Goal: Information Seeking & Learning: Learn about a topic

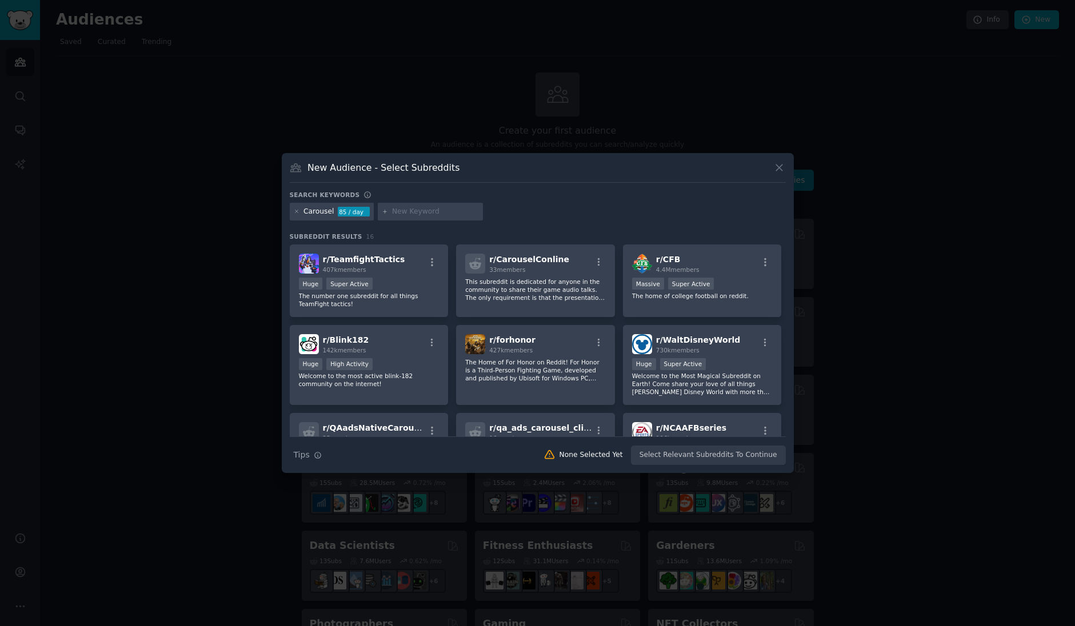
scroll to position [22, 0]
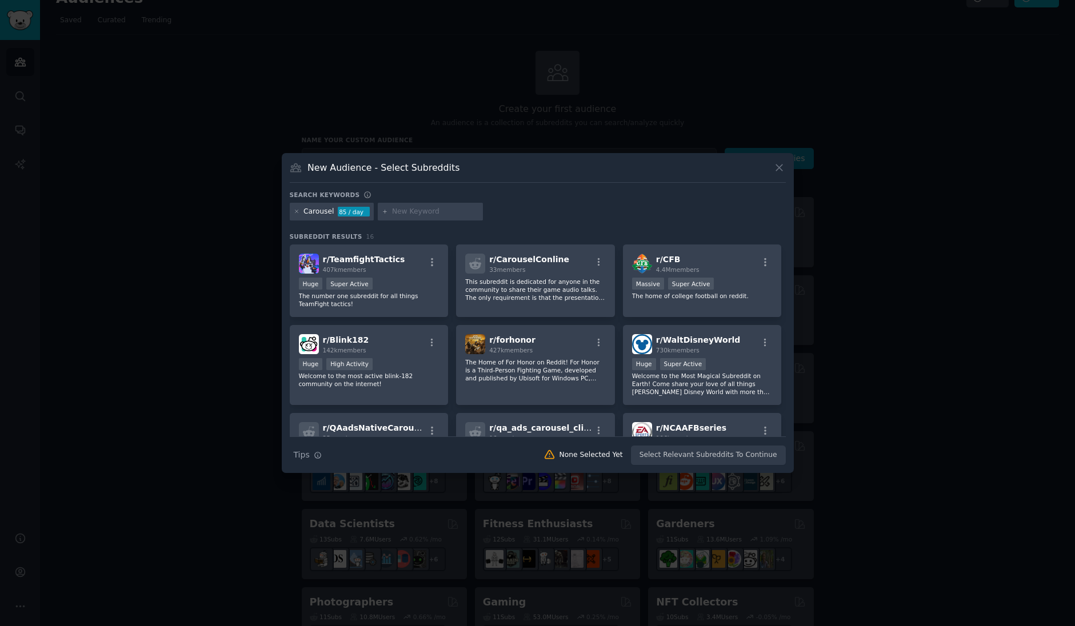
click at [293, 213] on div "Carousel 85 / day" at bounding box center [332, 212] width 85 height 18
click at [300, 214] on div "Carousel 85 / day" at bounding box center [332, 212] width 85 height 18
click at [299, 214] on icon at bounding box center [297, 212] width 6 height 6
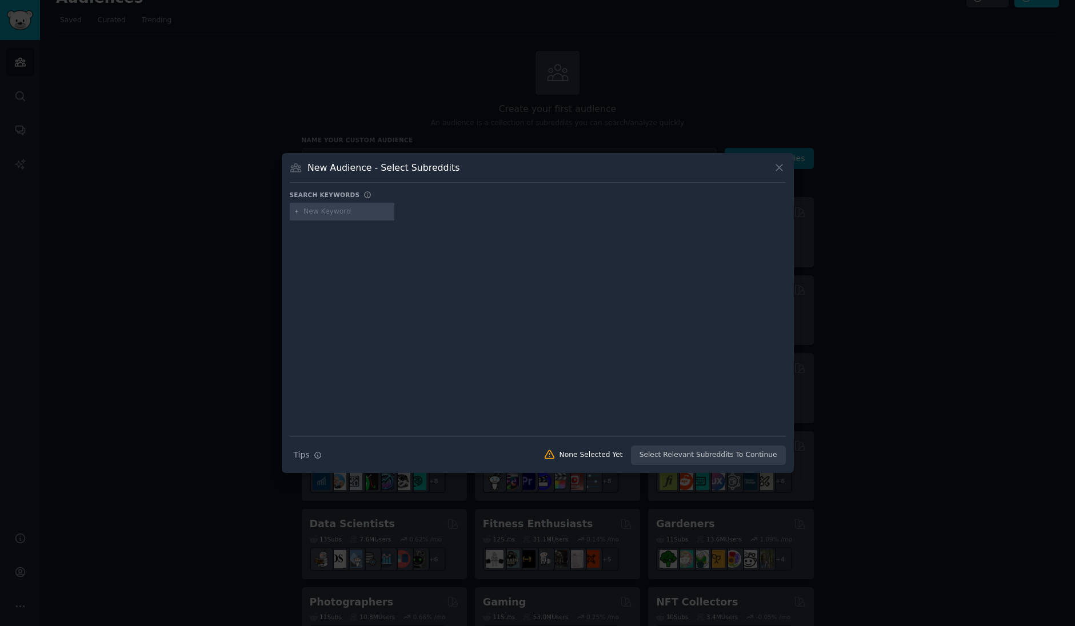
click at [350, 213] on input "text" at bounding box center [346, 212] width 87 height 10
type input "instagram"
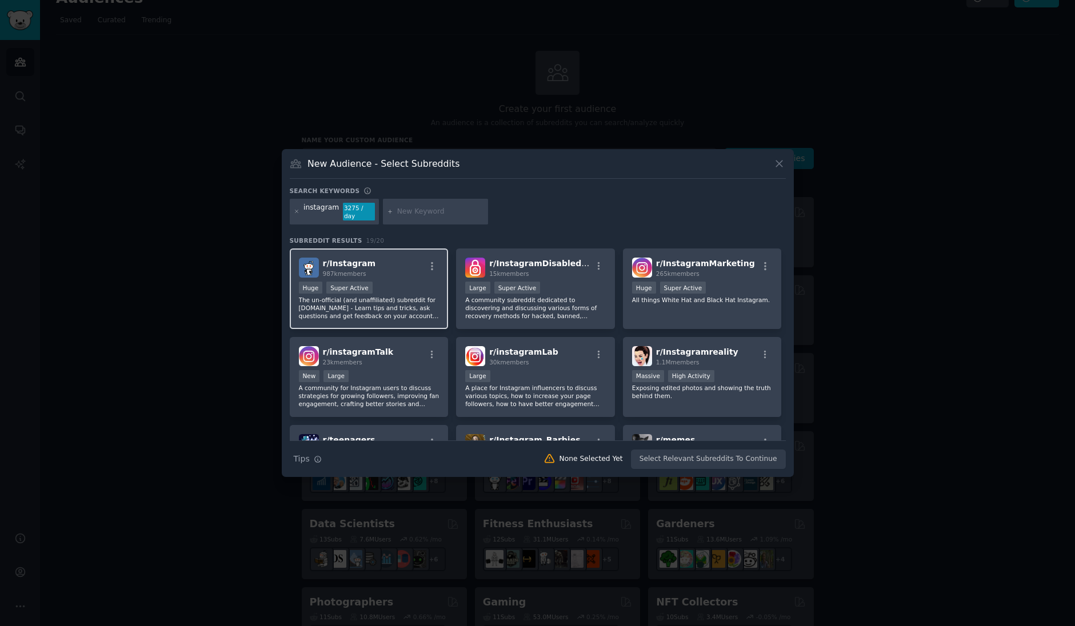
click at [342, 262] on span "r/ Instagram" at bounding box center [349, 263] width 53 height 9
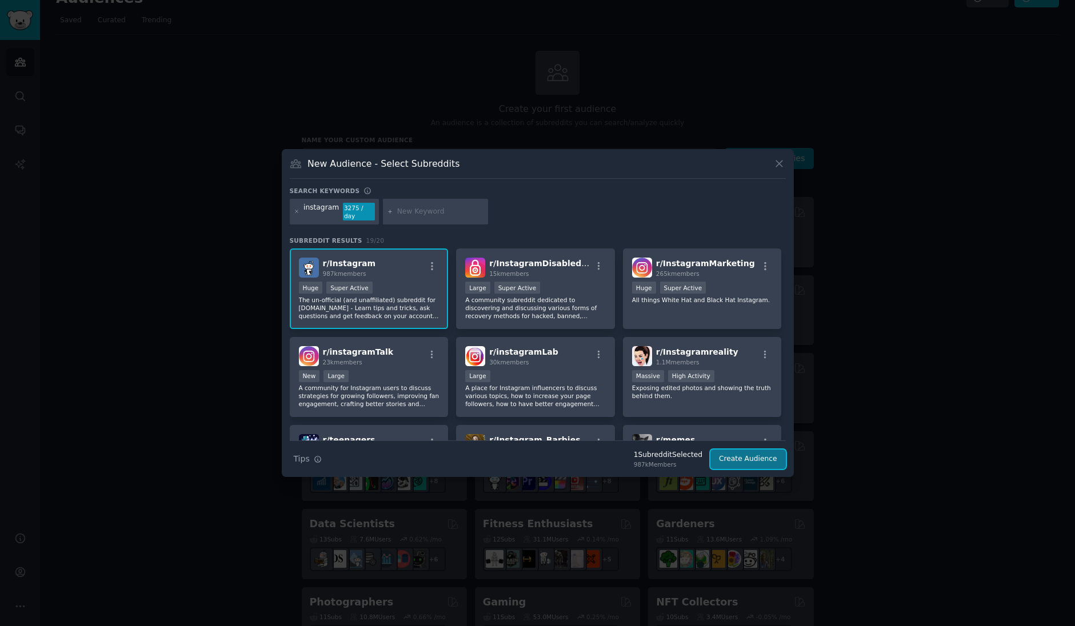
click at [739, 457] on button "Create Audience" at bounding box center [747, 459] width 75 height 19
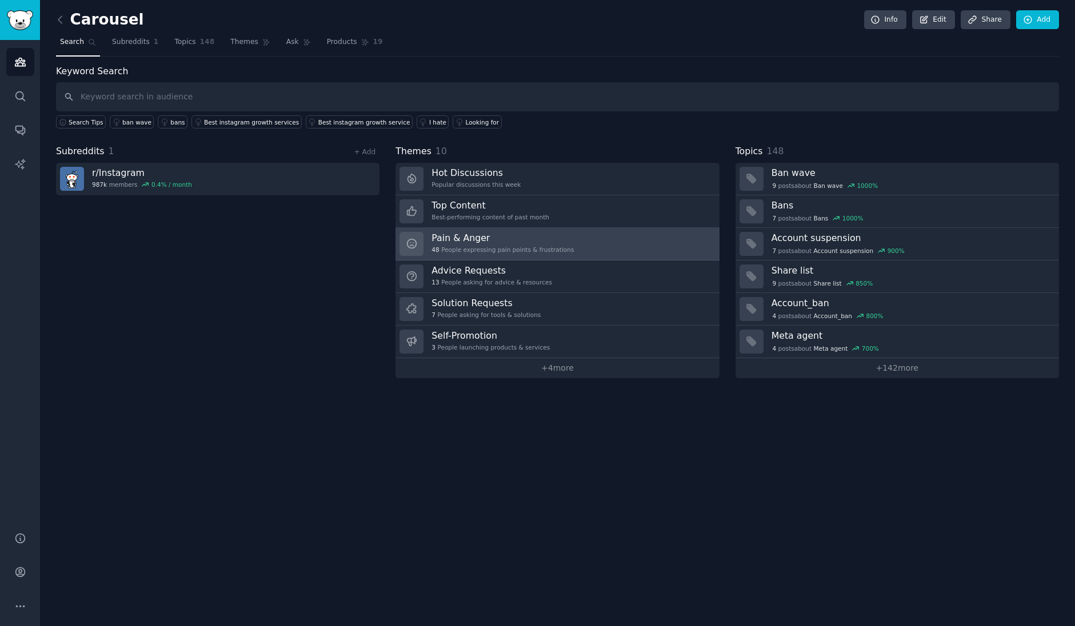
click at [476, 251] on div "48 People expressing pain points & frustrations" at bounding box center [502, 250] width 142 height 8
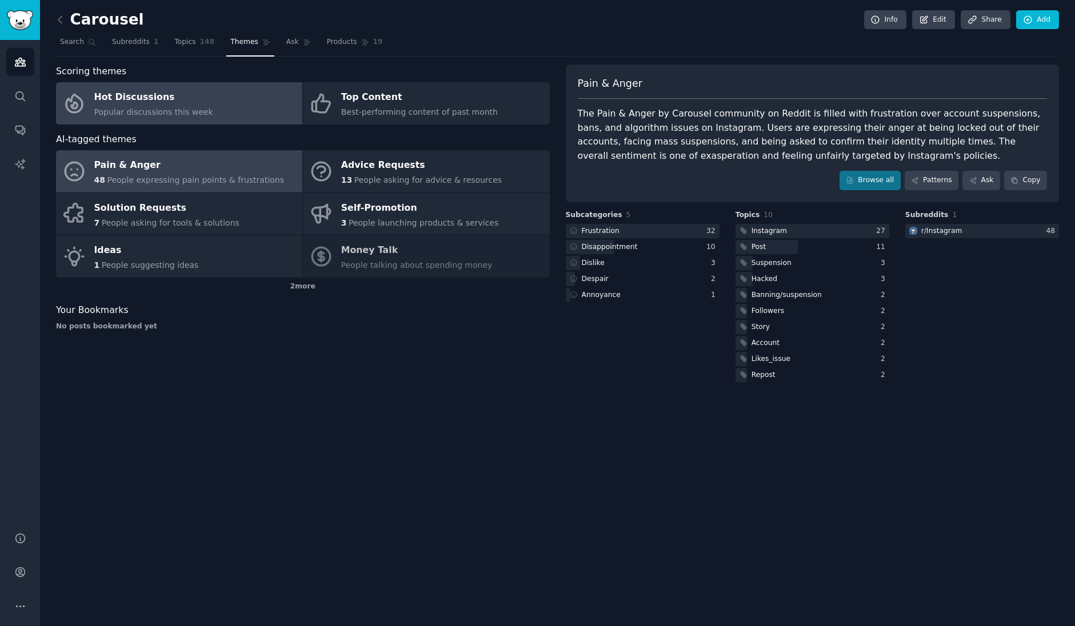
click at [93, 70] on span "Scoring themes" at bounding box center [91, 72] width 70 height 14
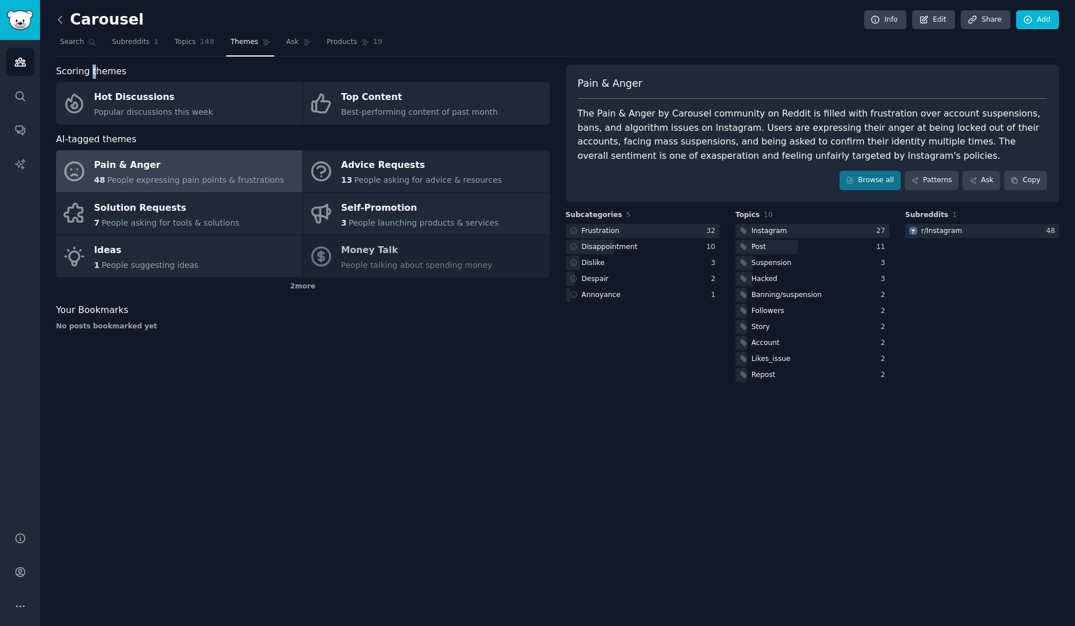
click at [60, 20] on icon at bounding box center [60, 20] width 12 height 12
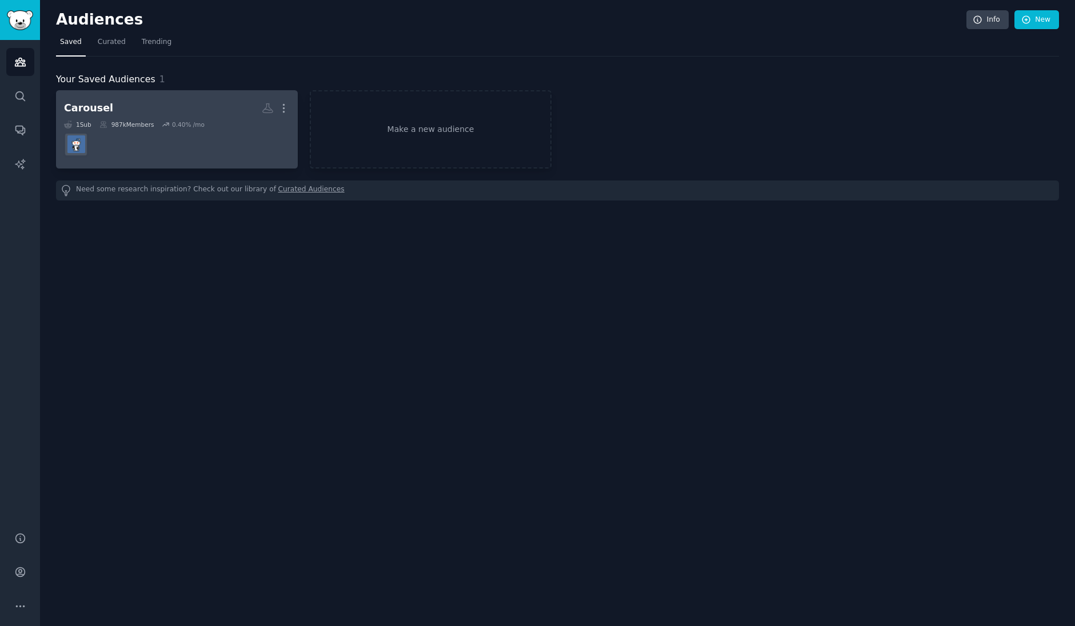
click at [65, 106] on div "Carousel" at bounding box center [88, 108] width 49 height 14
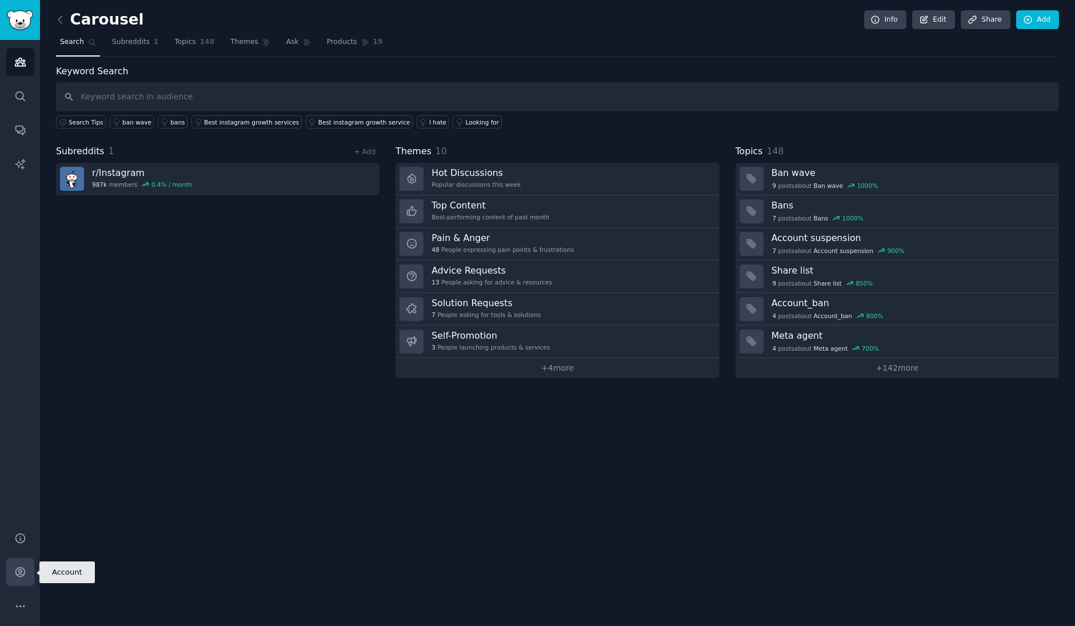
click at [17, 575] on icon "Sidebar" at bounding box center [19, 572] width 9 height 9
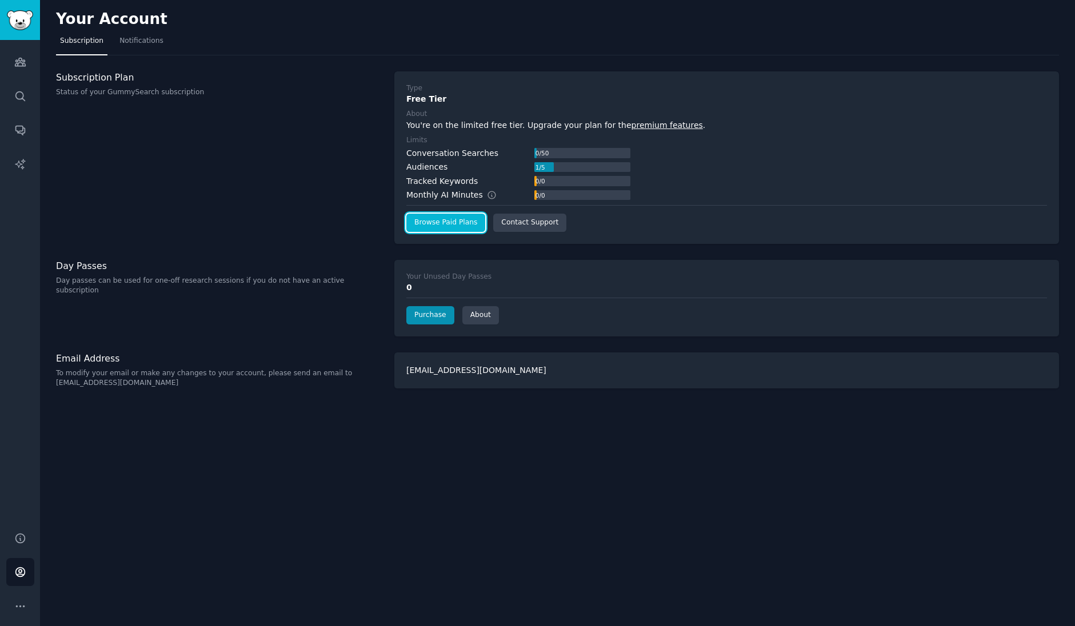
click at [445, 225] on link "Browse Paid Plans" at bounding box center [445, 223] width 79 height 18
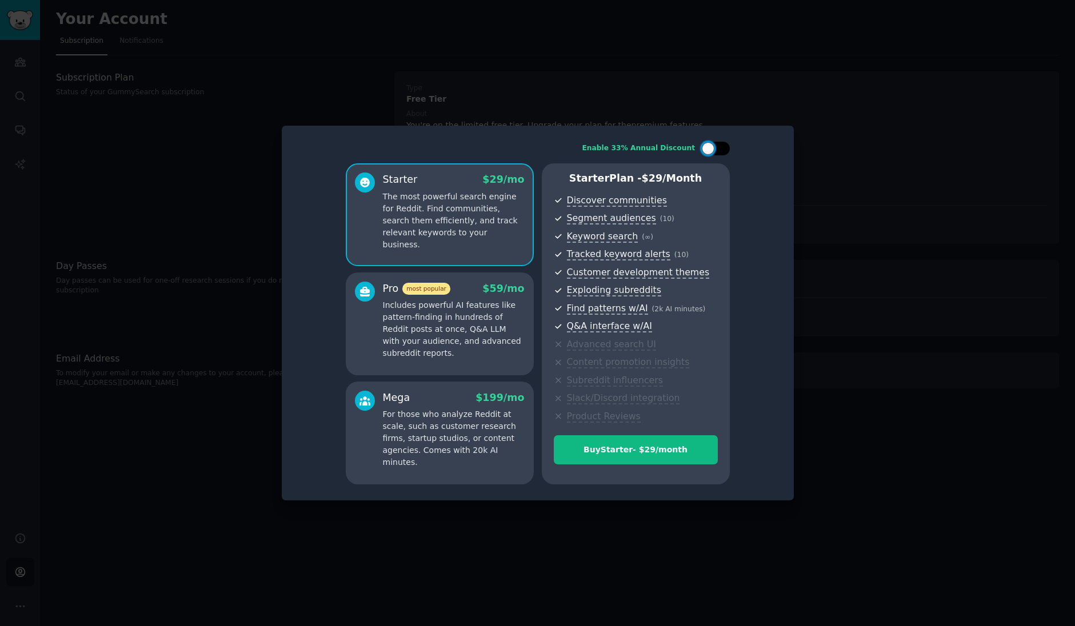
click at [702, 151] on div at bounding box center [708, 148] width 13 height 13
click at [714, 147] on div at bounding box center [715, 149] width 29 height 14
checkbox input "false"
click at [447, 316] on p "Includes powerful AI features like pattern-finding in hundreds of Reddit posts …" at bounding box center [454, 329] width 142 height 60
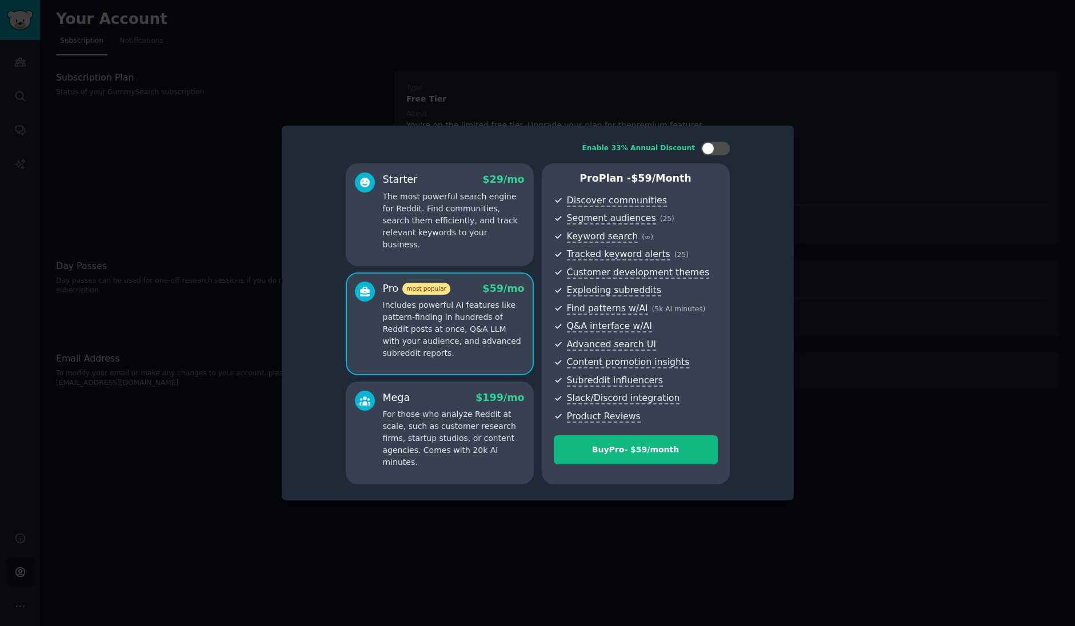
click at [446, 245] on div "Starter $ 29 /mo The most powerful search engine for Reddit. Find communities, …" at bounding box center [440, 214] width 188 height 103
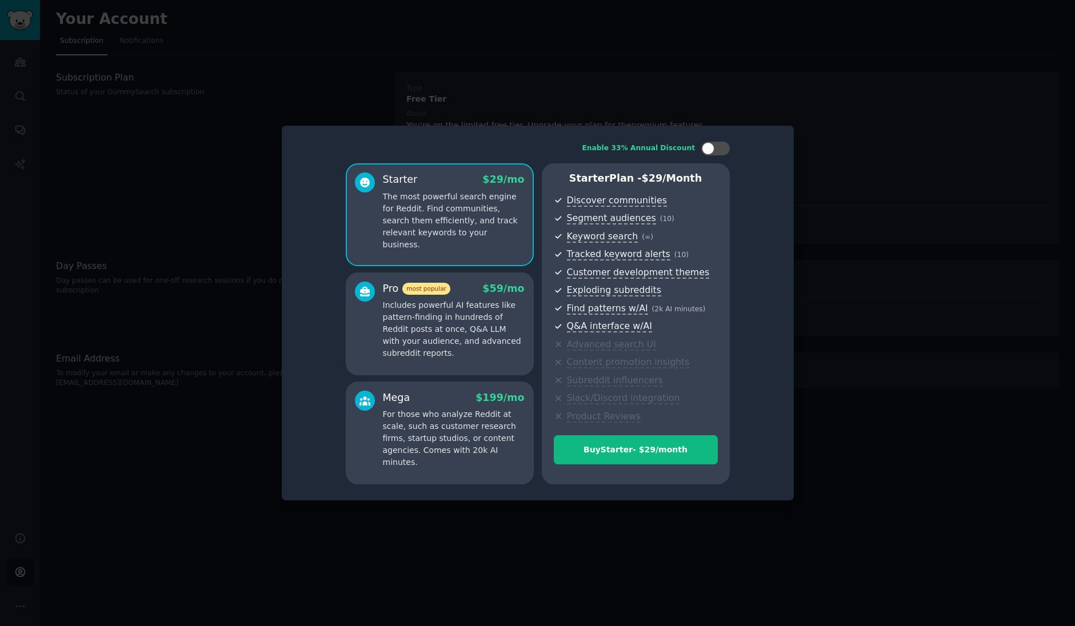
click at [450, 297] on div "Pro most popular $ 59 /mo Includes powerful AI features like pattern-finding in…" at bounding box center [454, 321] width 142 height 78
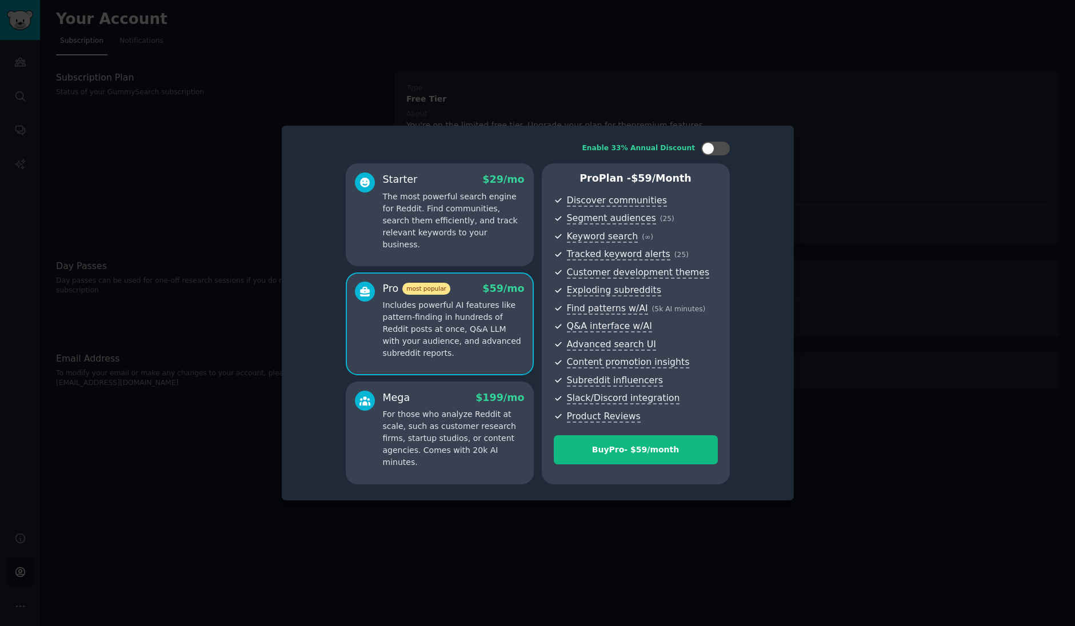
click at [450, 426] on p "For those who analyze Reddit at scale, such as customer research firms, startup…" at bounding box center [454, 439] width 142 height 60
click at [434, 240] on div "Starter $ 29 /mo The most powerful search engine for Reddit. Find communities, …" at bounding box center [440, 214] width 188 height 103
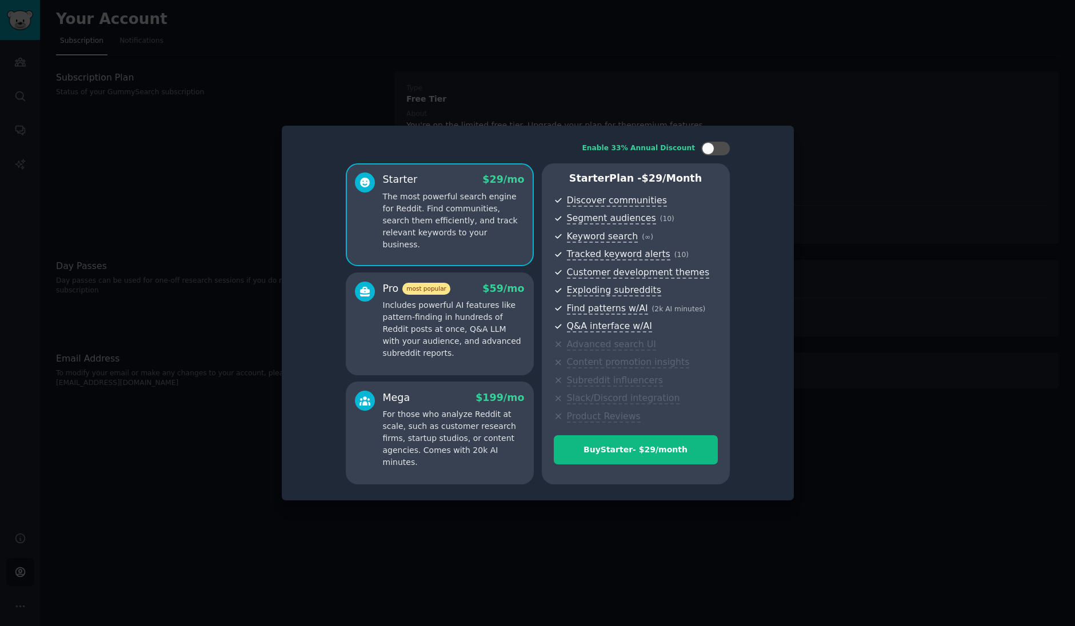
click at [426, 315] on p "Includes powerful AI features like pattern-finding in hundreds of Reddit posts …" at bounding box center [454, 329] width 142 height 60
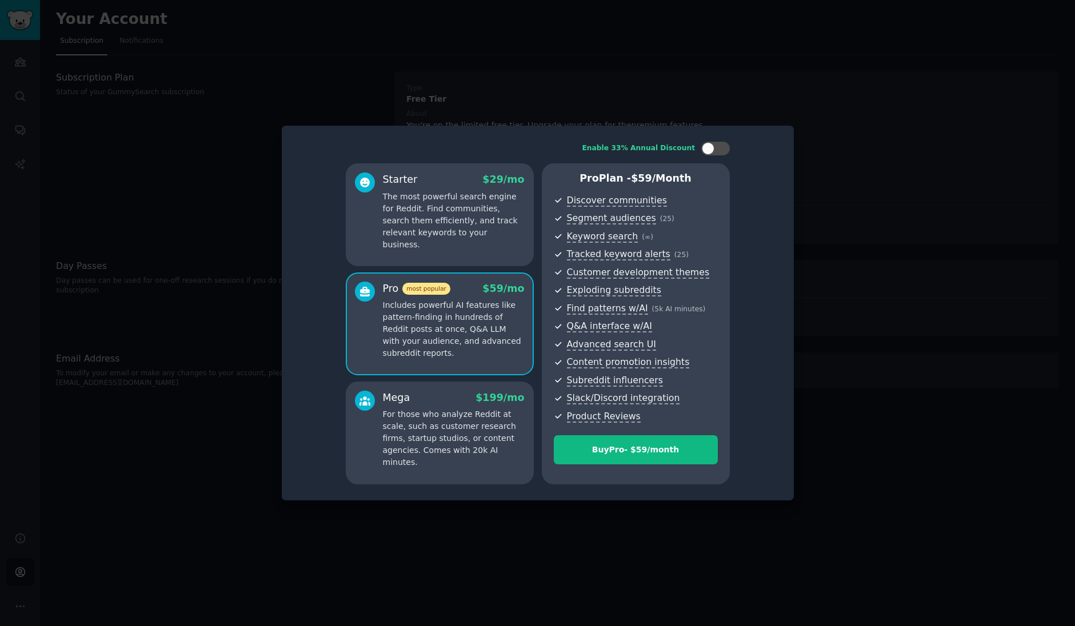
click at [429, 425] on p "For those who analyze Reddit at scale, such as customer research firms, startup…" at bounding box center [454, 439] width 142 height 60
click at [430, 333] on p "Includes powerful AI features like pattern-finding in hundreds of Reddit posts …" at bounding box center [454, 329] width 142 height 60
click at [430, 254] on div "Starter $ 29 /mo The most powerful search engine for Reddit. Find communities, …" at bounding box center [440, 214] width 188 height 103
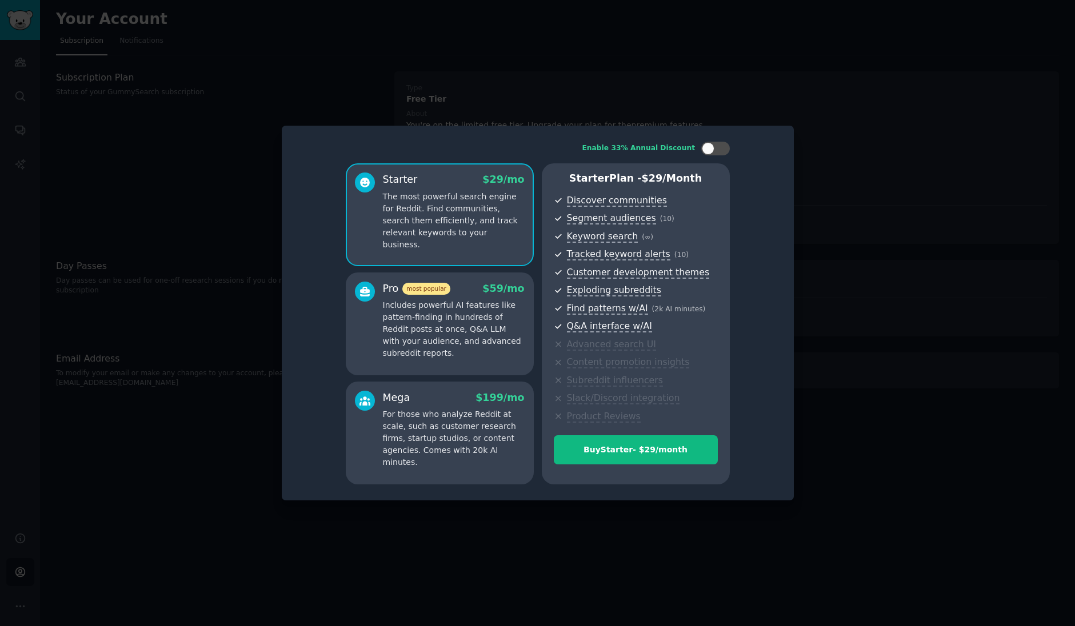
click at [427, 300] on p "Includes powerful AI features like pattern-finding in hundreds of Reddit posts …" at bounding box center [454, 329] width 142 height 60
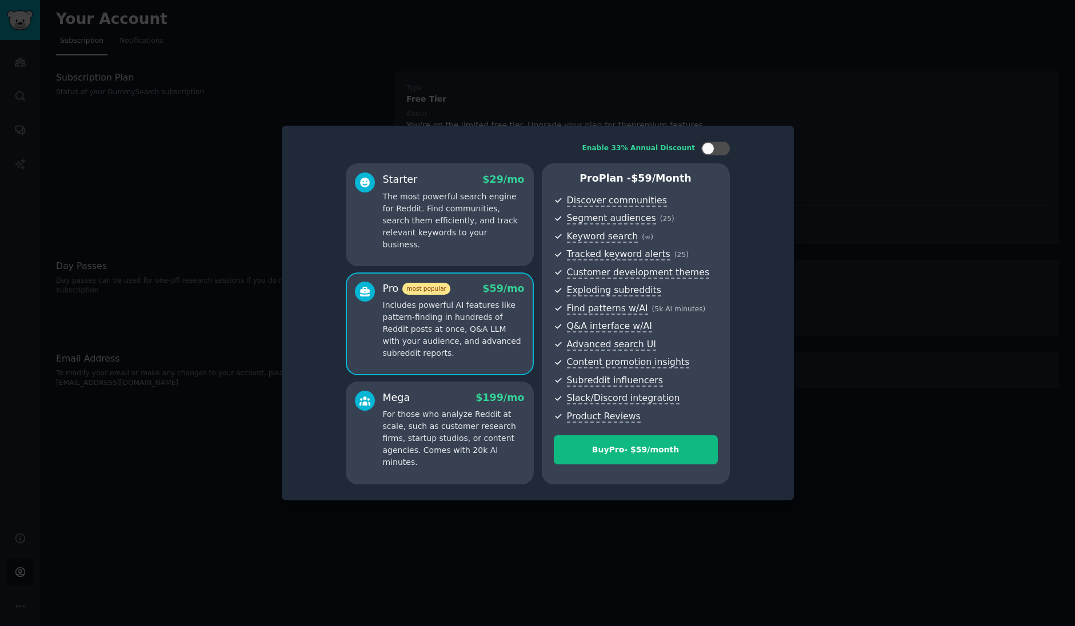
click at [431, 234] on p "The most powerful search engine for Reddit. Find communities, search them effic…" at bounding box center [454, 221] width 142 height 60
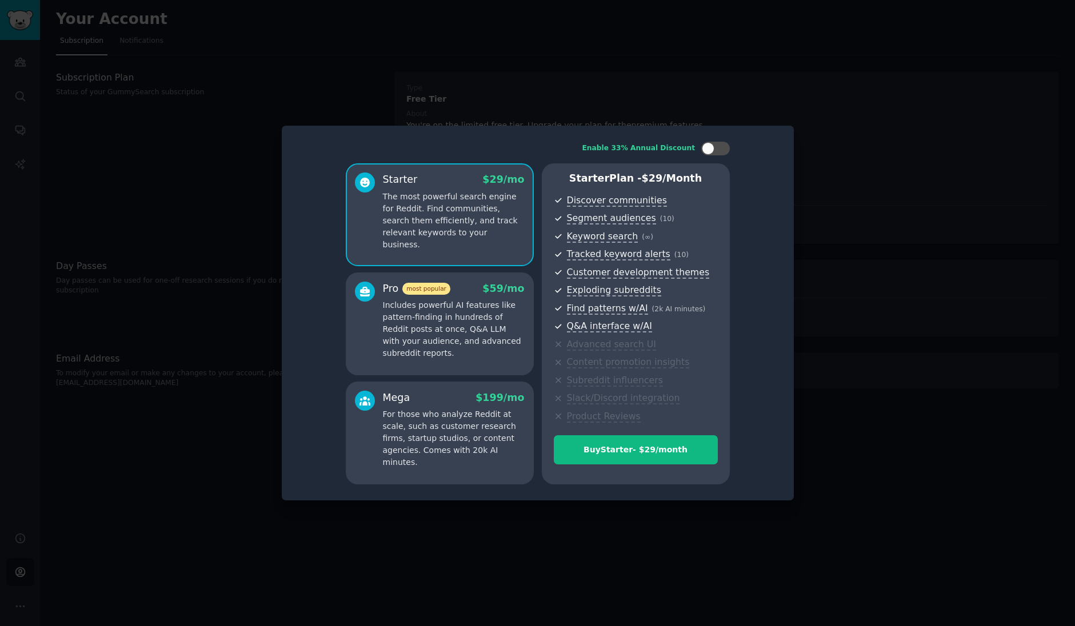
click at [435, 295] on div "Pro most popular $ 59 /mo Includes powerful AI features like pattern-finding in…" at bounding box center [454, 321] width 142 height 78
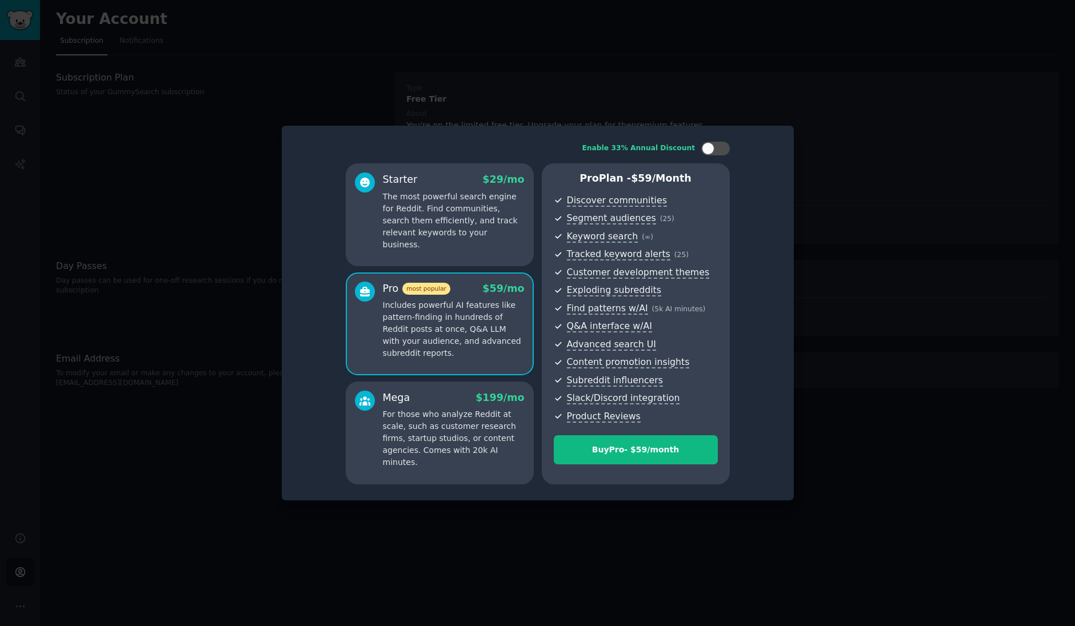
click at [442, 422] on p "For those who analyze Reddit at scale, such as customer research firms, startup…" at bounding box center [454, 439] width 142 height 60
click at [867, 228] on div at bounding box center [537, 313] width 1075 height 626
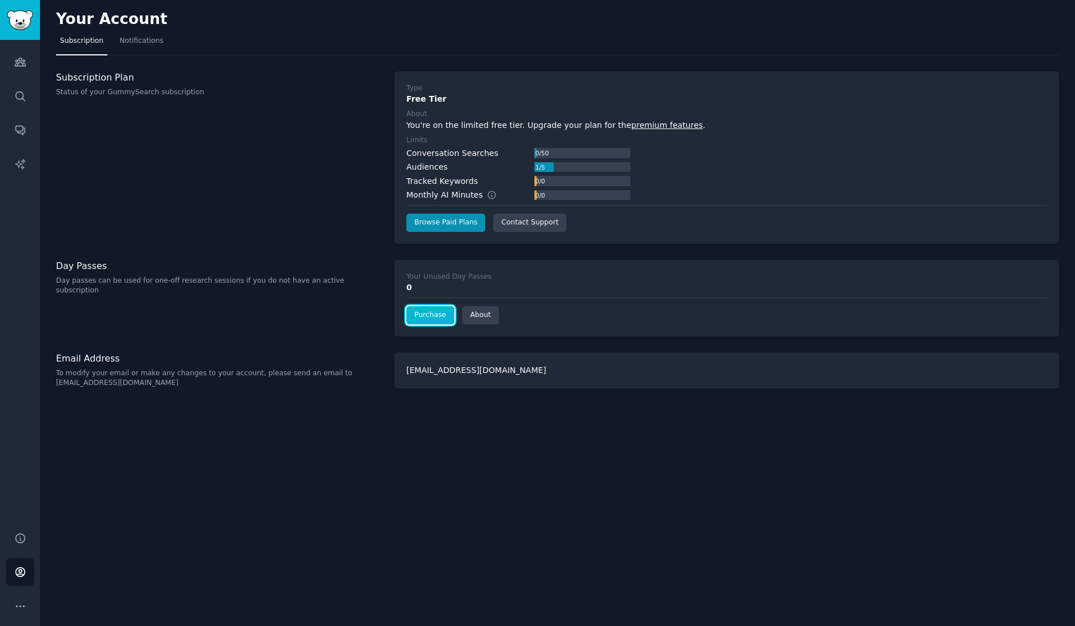
click at [413, 313] on link "Purchase" at bounding box center [430, 315] width 48 height 18
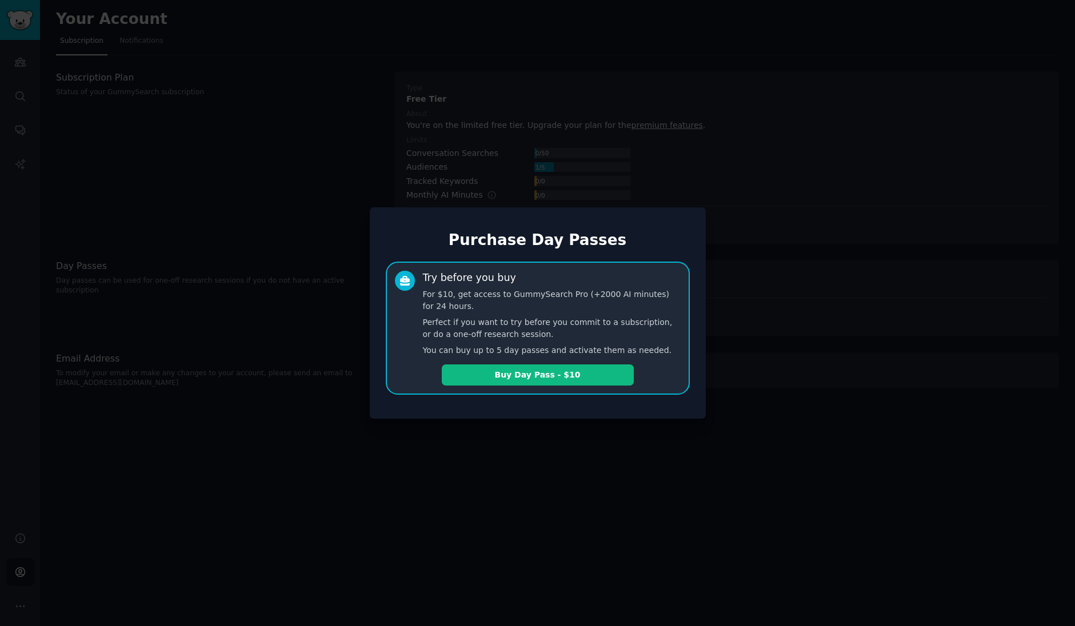
click at [854, 290] on div at bounding box center [537, 313] width 1075 height 626
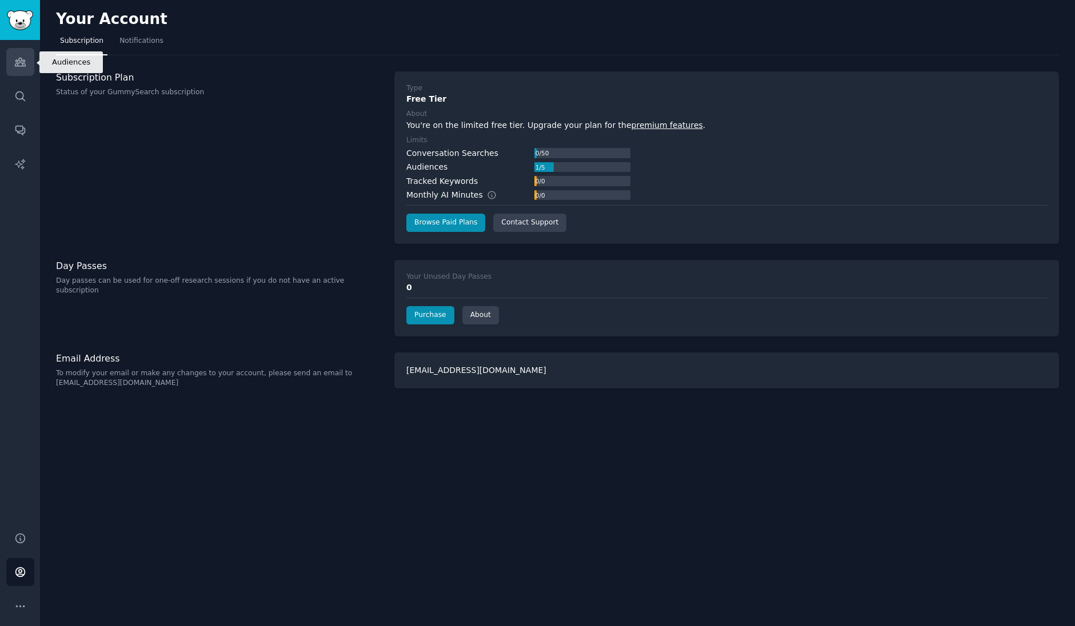
click at [33, 65] on link "Audiences" at bounding box center [20, 62] width 28 height 28
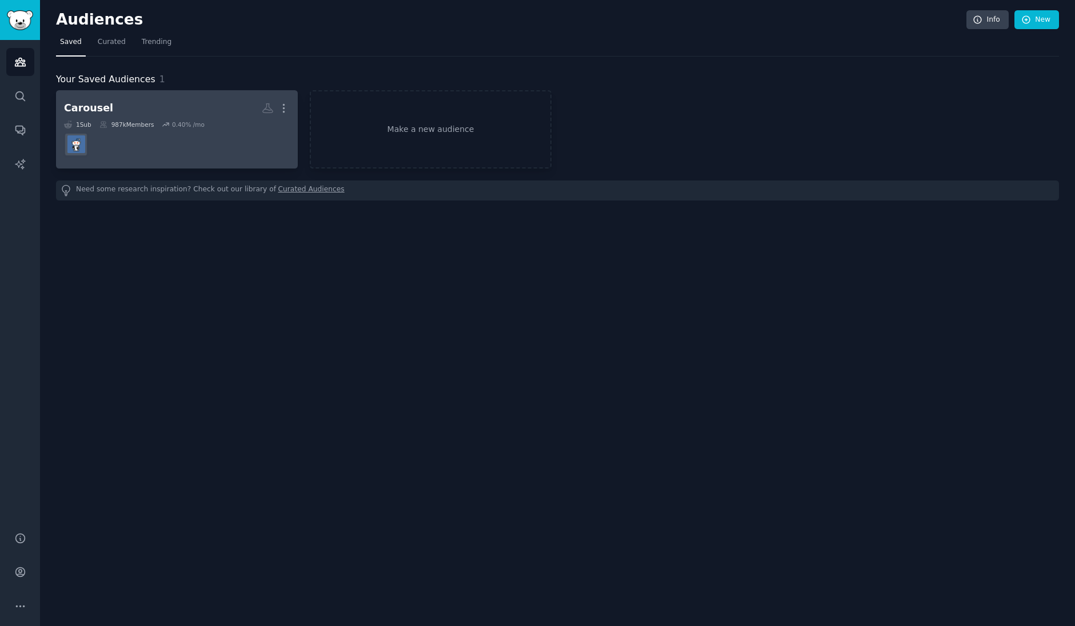
click at [109, 135] on dd at bounding box center [177, 145] width 226 height 32
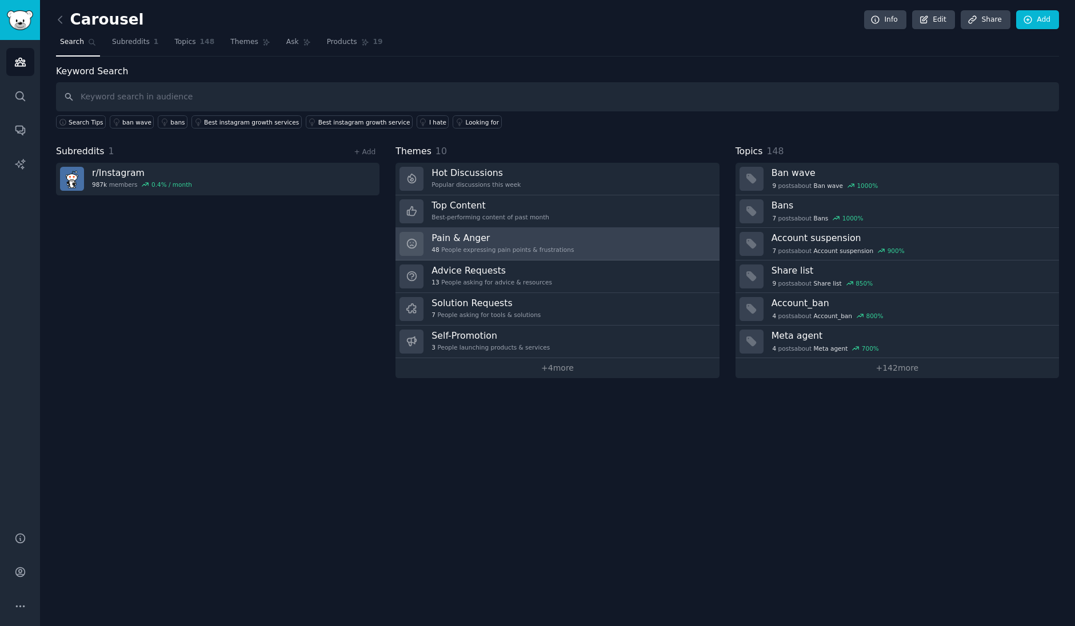
click at [487, 243] on div "Pain & Anger 48 People expressing pain points & frustrations" at bounding box center [502, 244] width 142 height 24
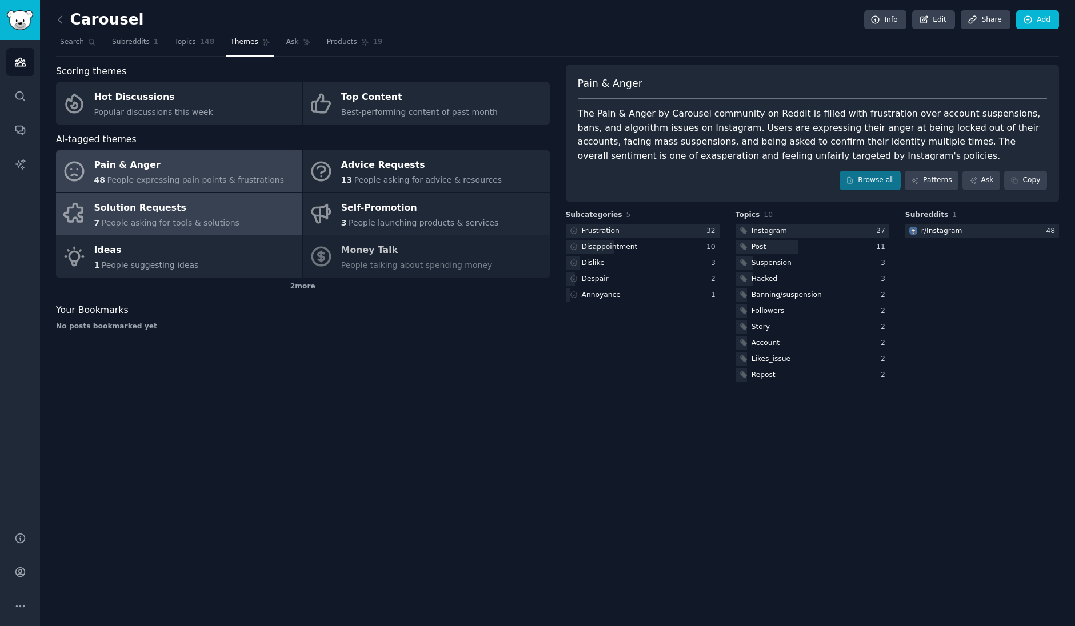
click at [243, 215] on link "Solution Requests 7 People asking for tools & solutions" at bounding box center [179, 214] width 246 height 42
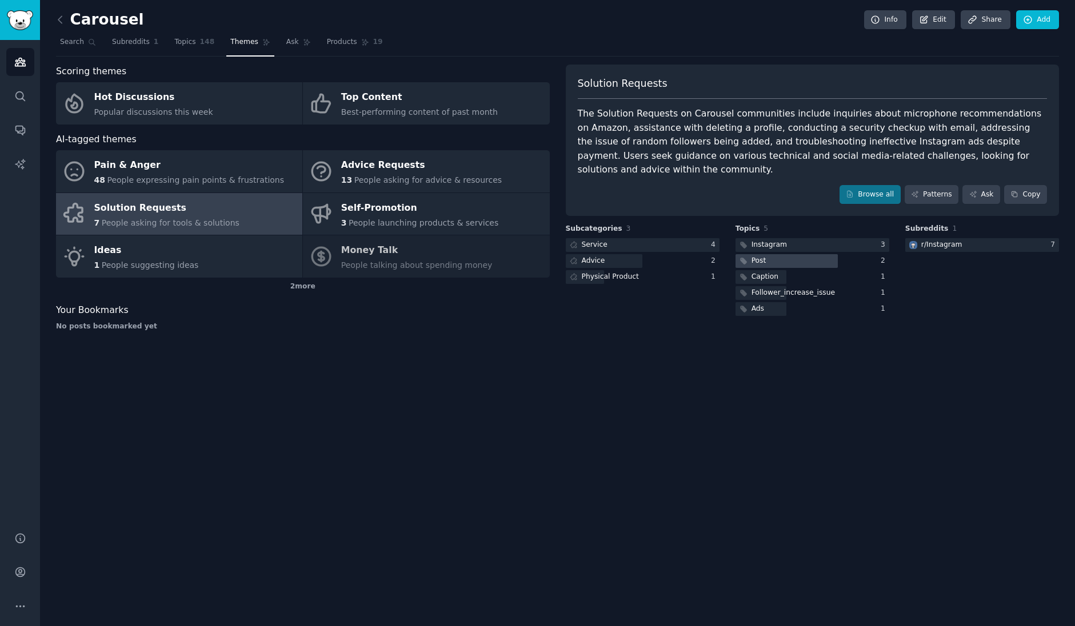
click at [750, 254] on div "Post" at bounding box center [751, 261] width 33 height 14
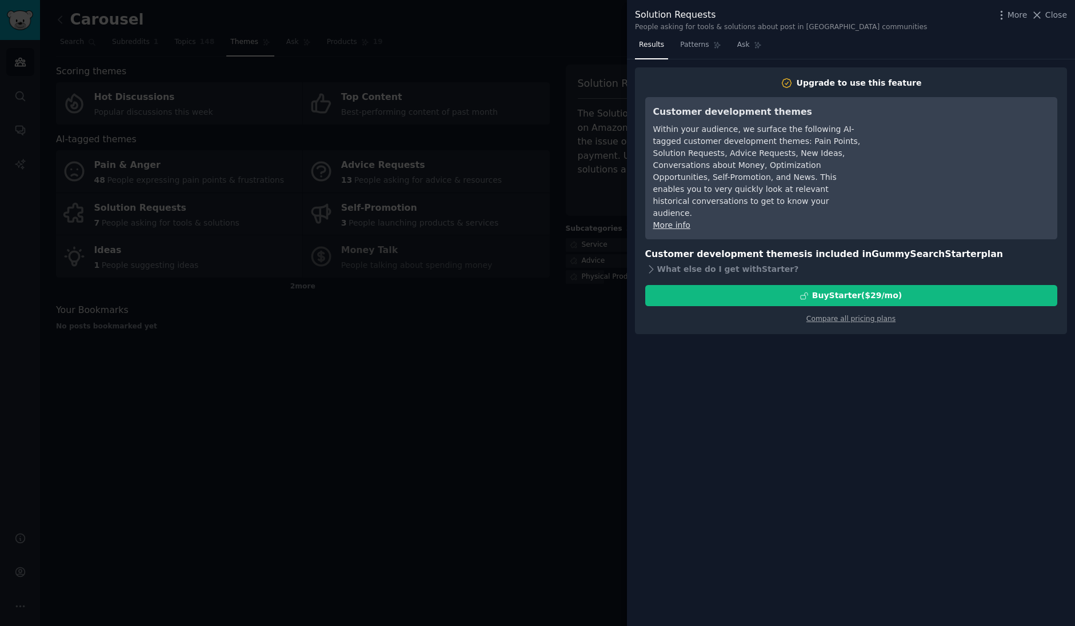
click at [549, 299] on div at bounding box center [537, 313] width 1075 height 626
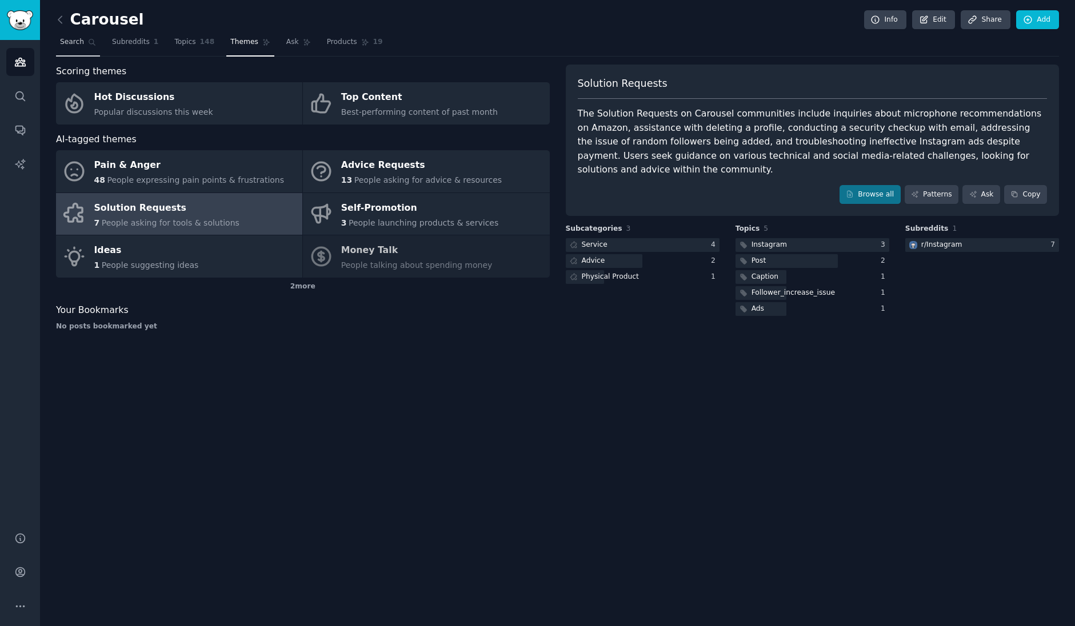
click at [78, 49] on link "Search" at bounding box center [78, 44] width 44 height 23
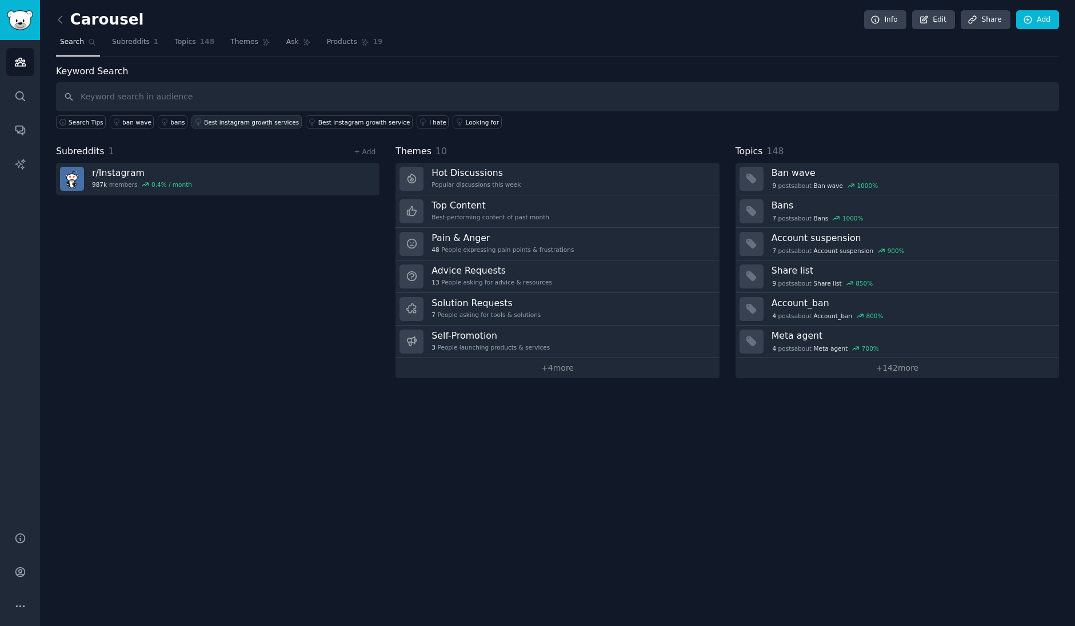
click at [259, 126] on link "Best instagram growth services" at bounding box center [246, 121] width 110 height 13
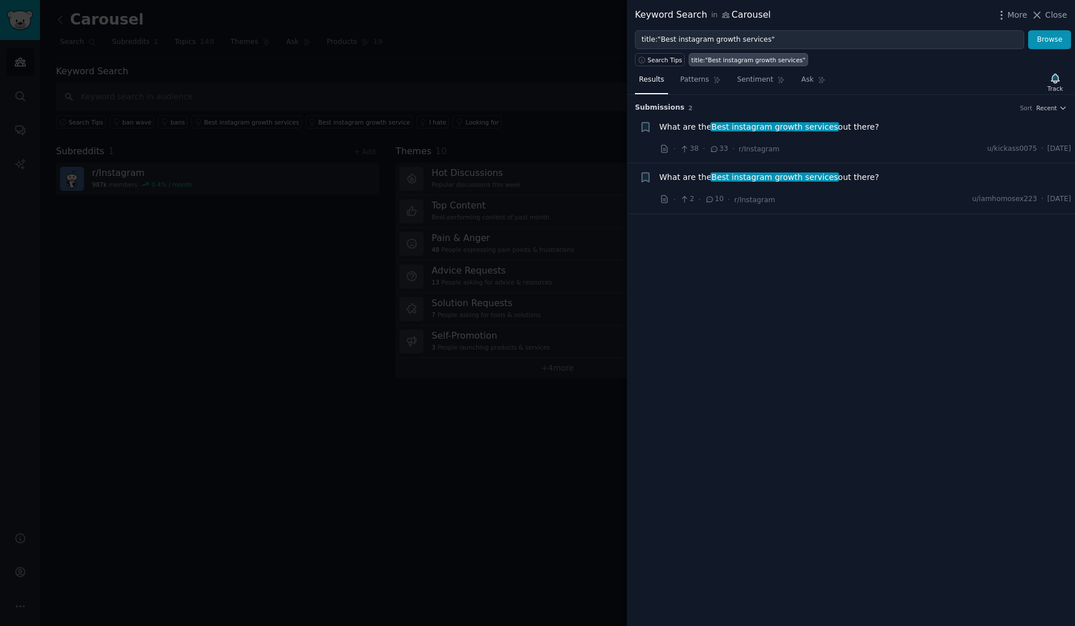
click at [526, 113] on div at bounding box center [537, 313] width 1075 height 626
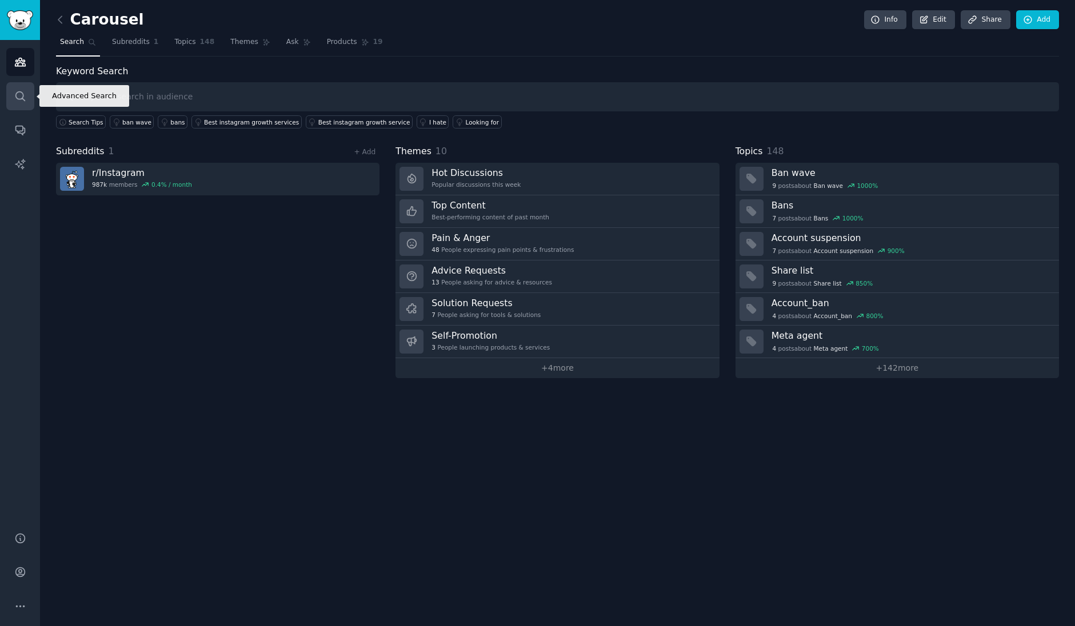
click at [14, 101] on icon "Sidebar" at bounding box center [20, 96] width 12 height 12
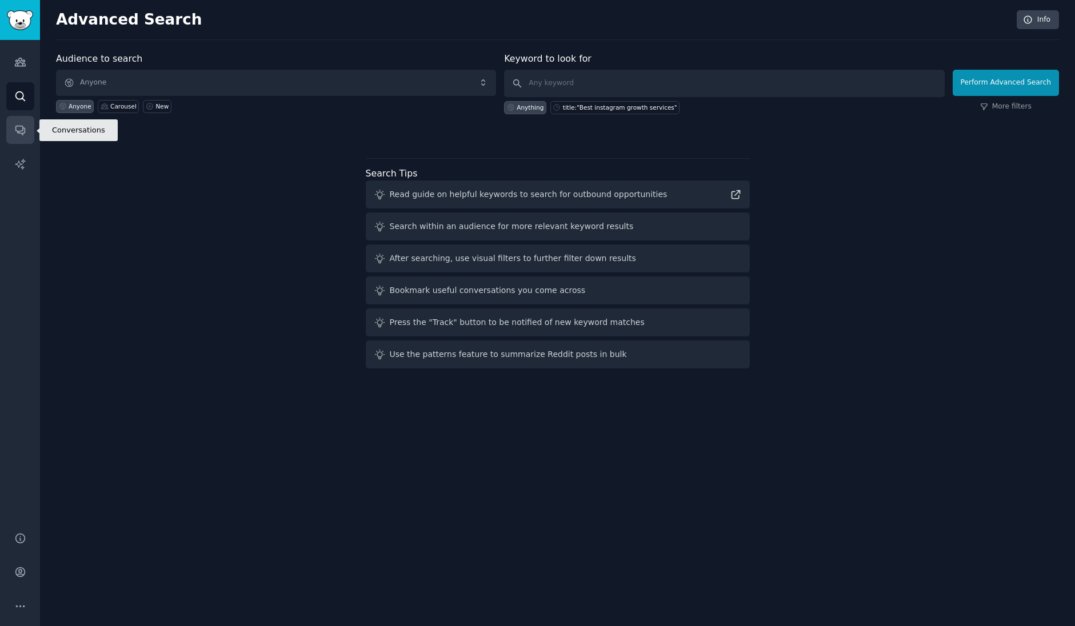
click at [15, 125] on icon "Sidebar" at bounding box center [20, 130] width 12 height 12
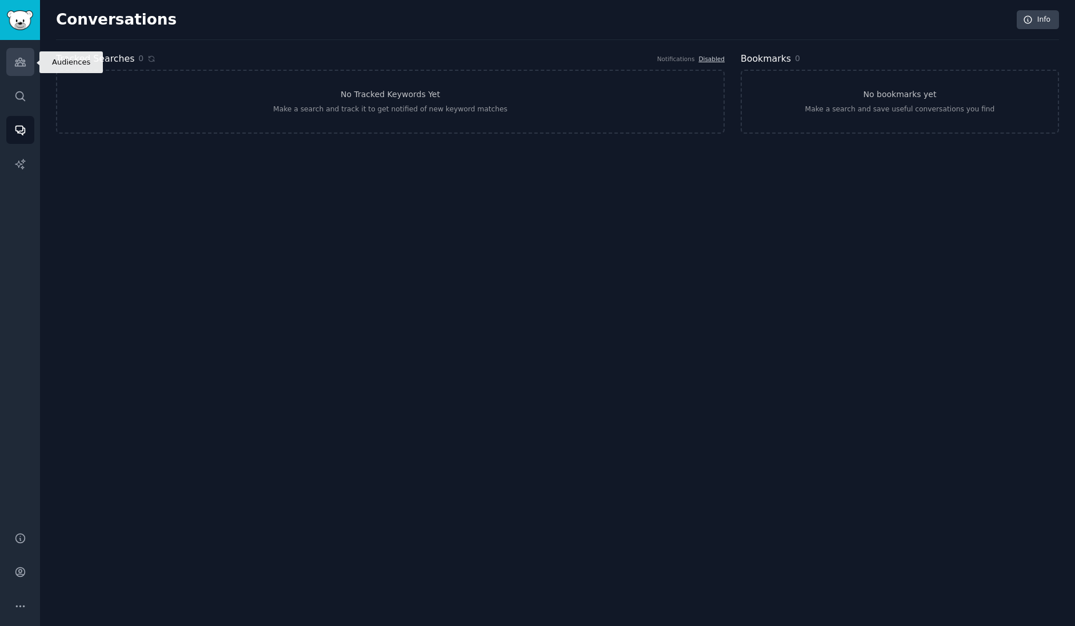
click at [26, 53] on link "Audiences" at bounding box center [20, 62] width 28 height 28
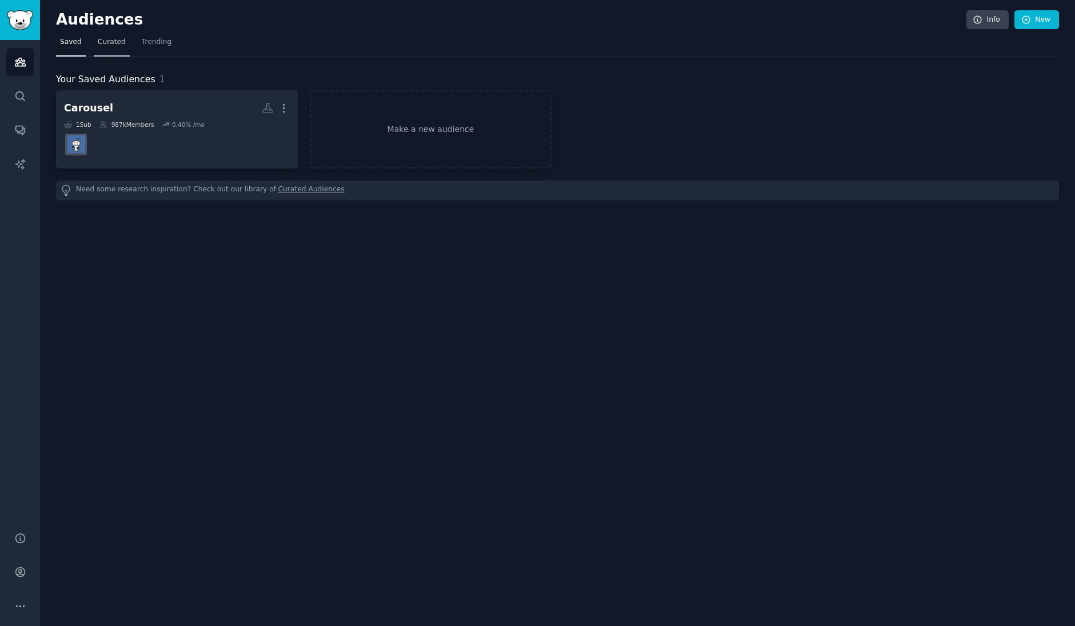
click at [116, 45] on span "Curated" at bounding box center [112, 42] width 28 height 10
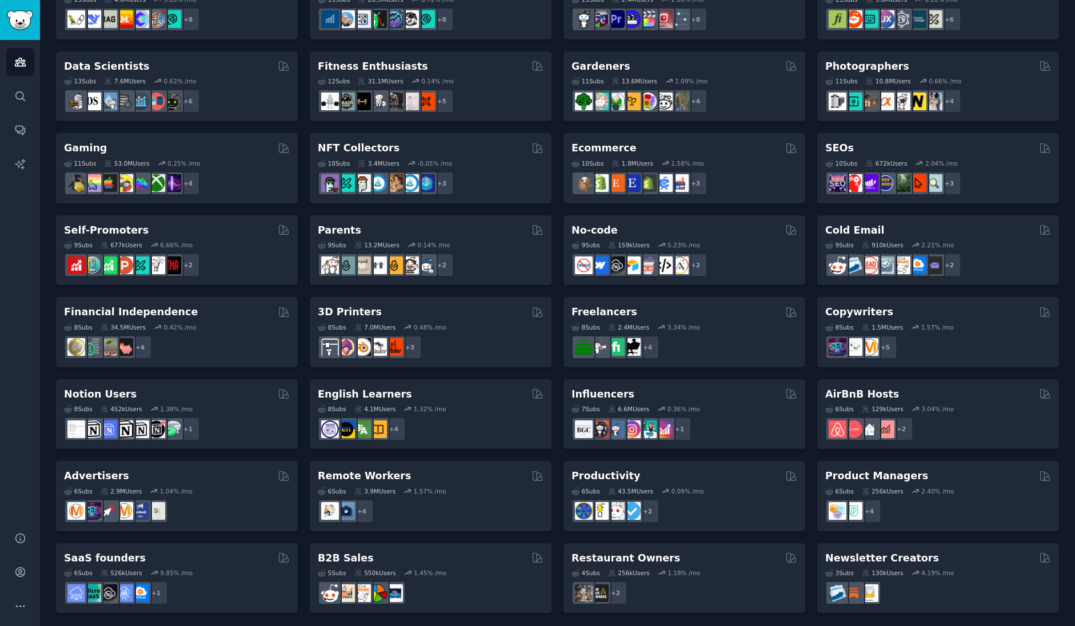
scroll to position [288, 0]
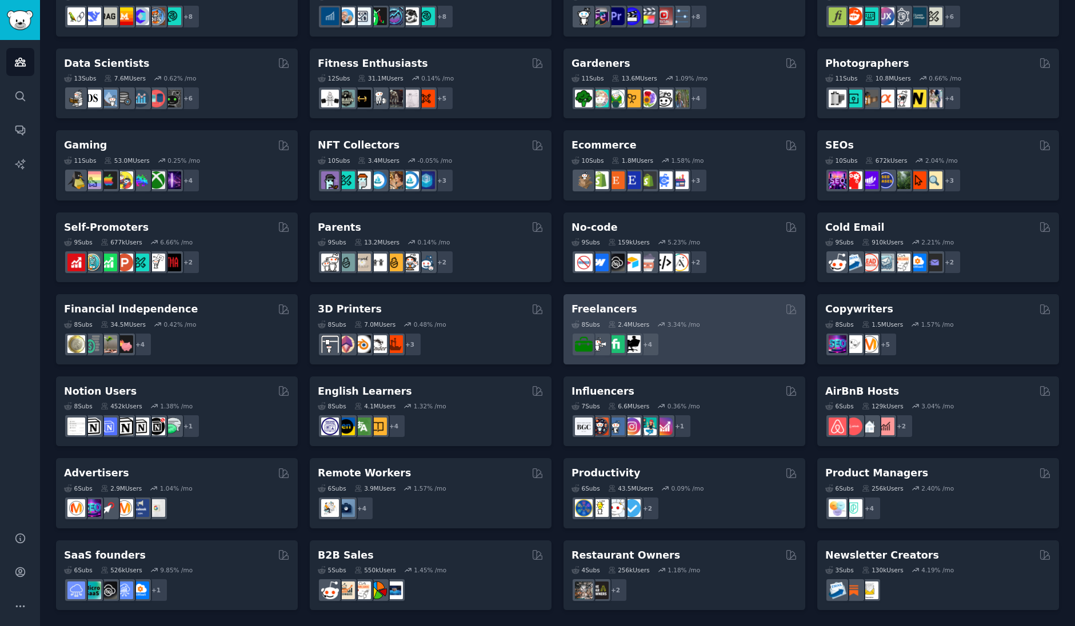
click at [582, 304] on h2 "Freelancers" at bounding box center [604, 309] width 66 height 14
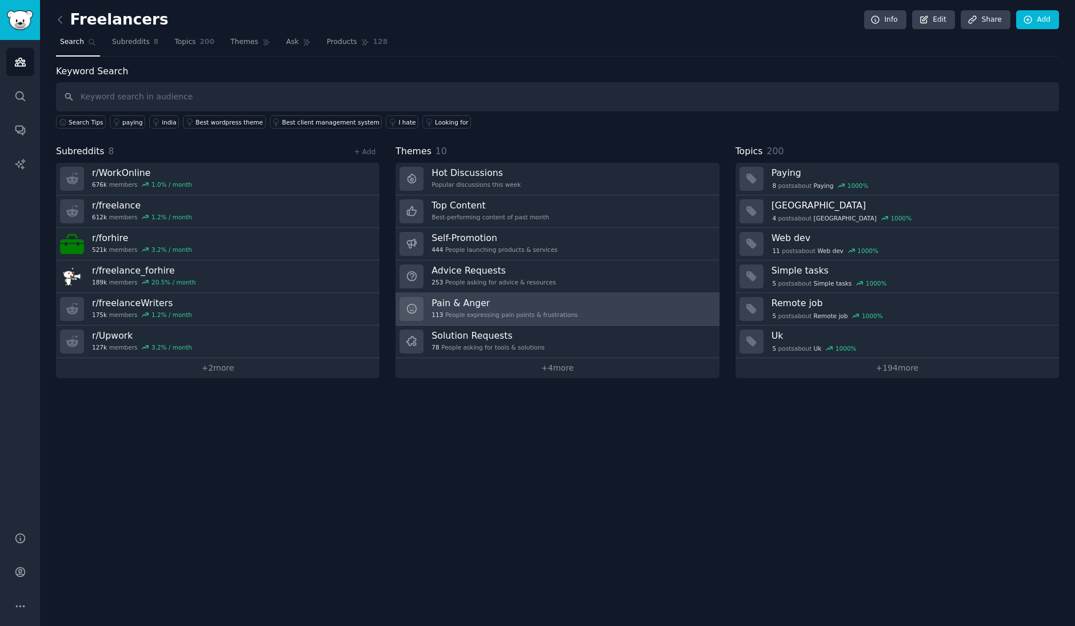
click at [454, 297] on h3 "Pain & Anger" at bounding box center [504, 303] width 146 height 12
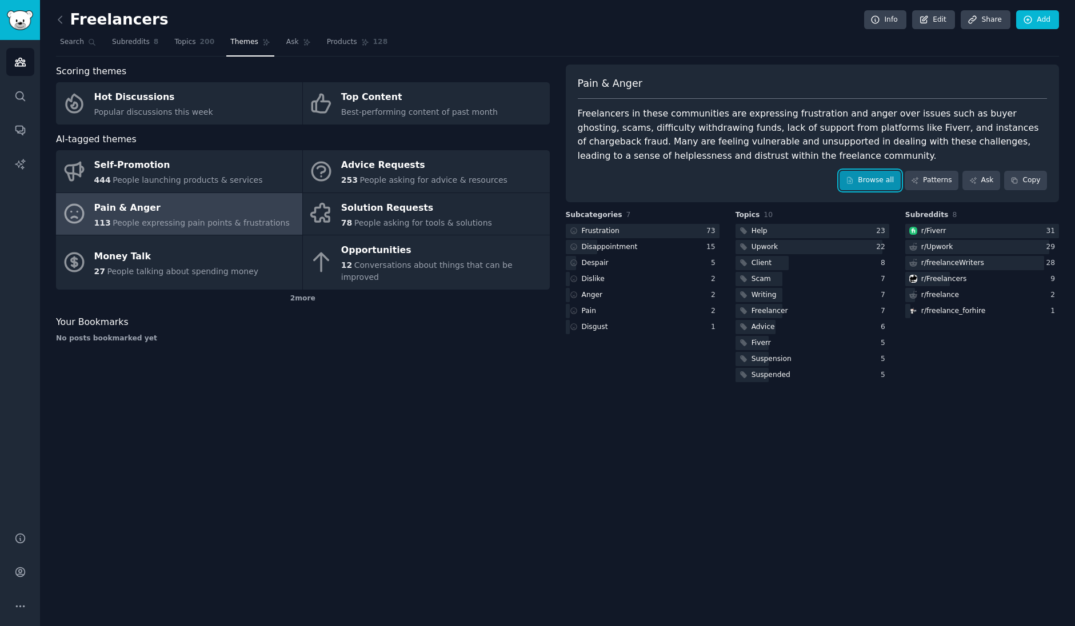
click at [861, 182] on link "Browse all" at bounding box center [869, 180] width 61 height 19
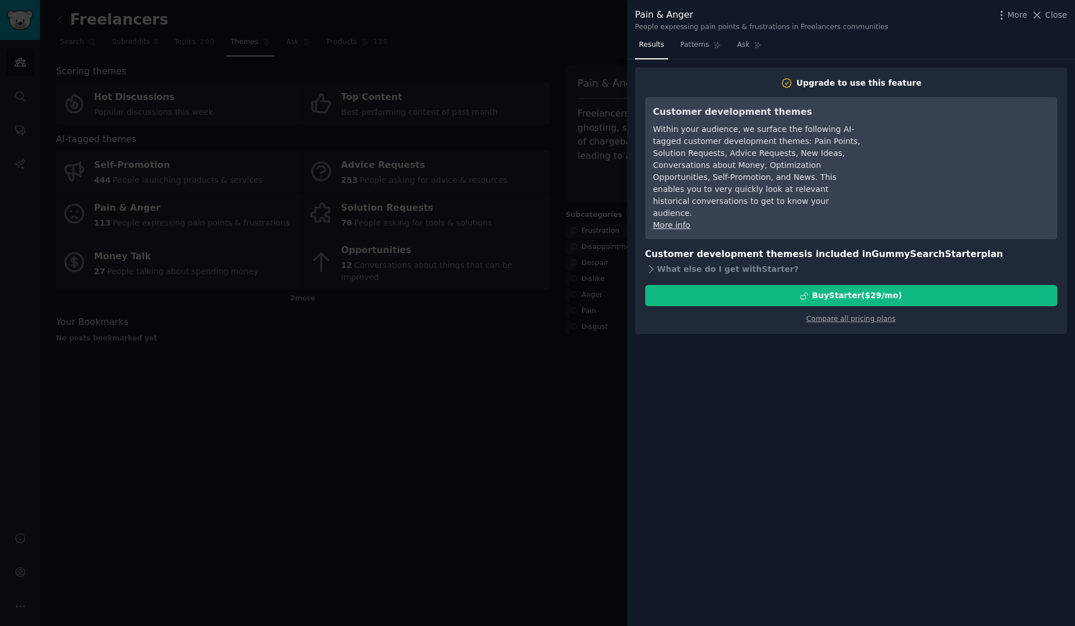
click at [566, 164] on div at bounding box center [537, 313] width 1075 height 626
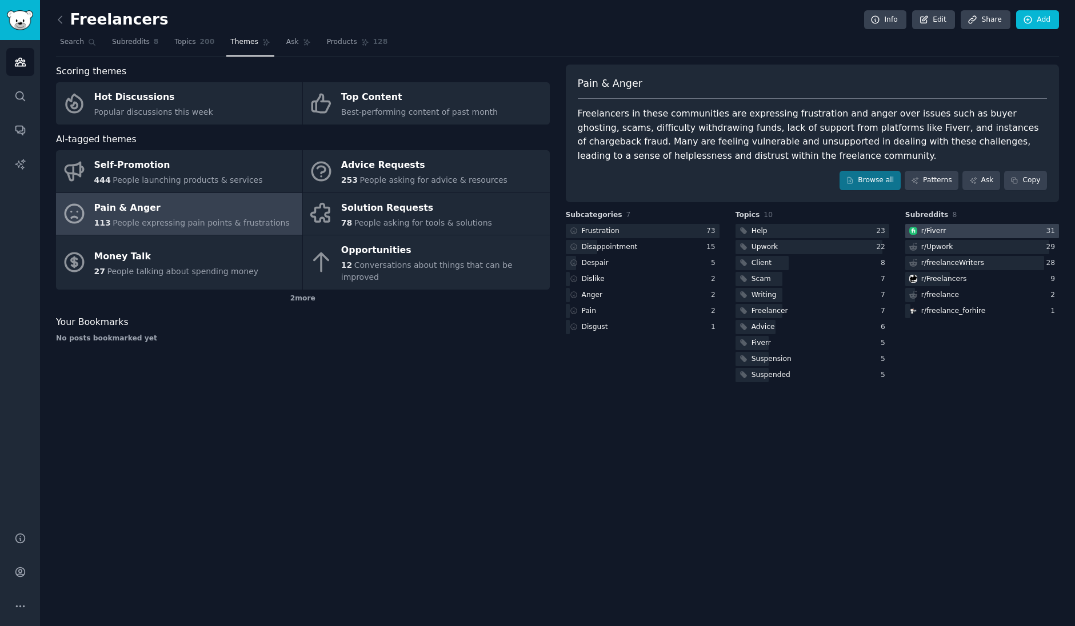
click at [935, 227] on div "r/ Fiverr" at bounding box center [933, 231] width 25 height 10
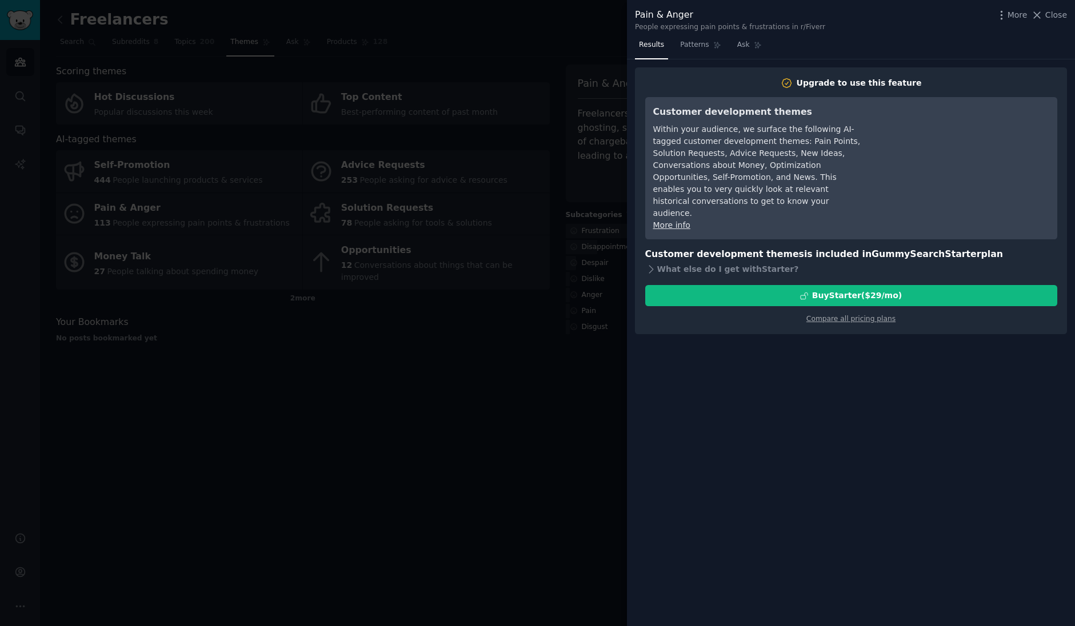
click at [595, 208] on div at bounding box center [537, 313] width 1075 height 626
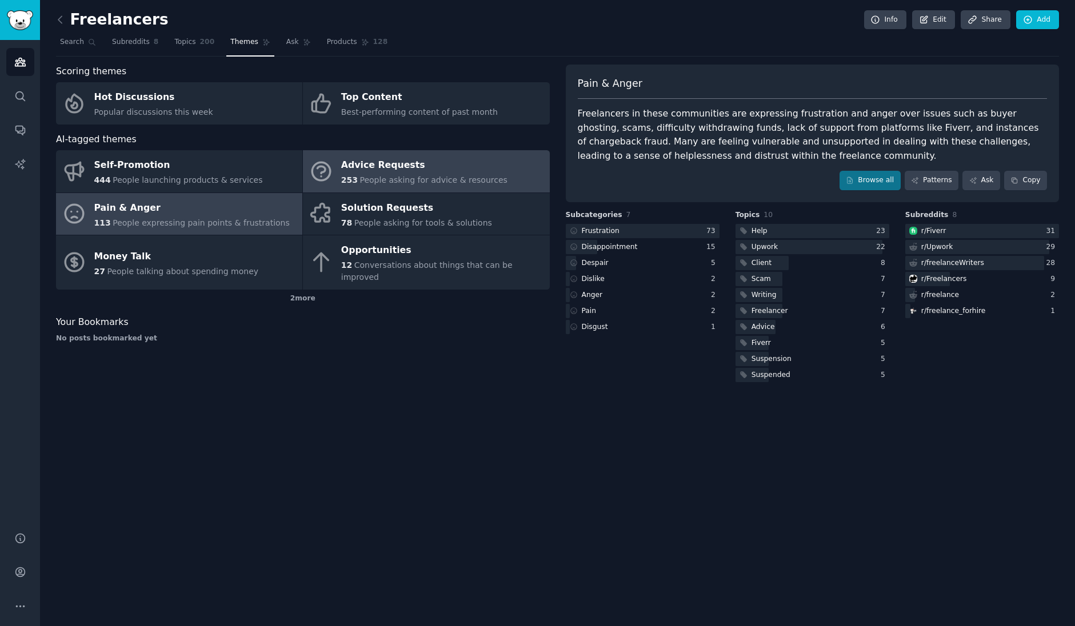
click at [418, 180] on span "People asking for advice & resources" at bounding box center [432, 179] width 147 height 9
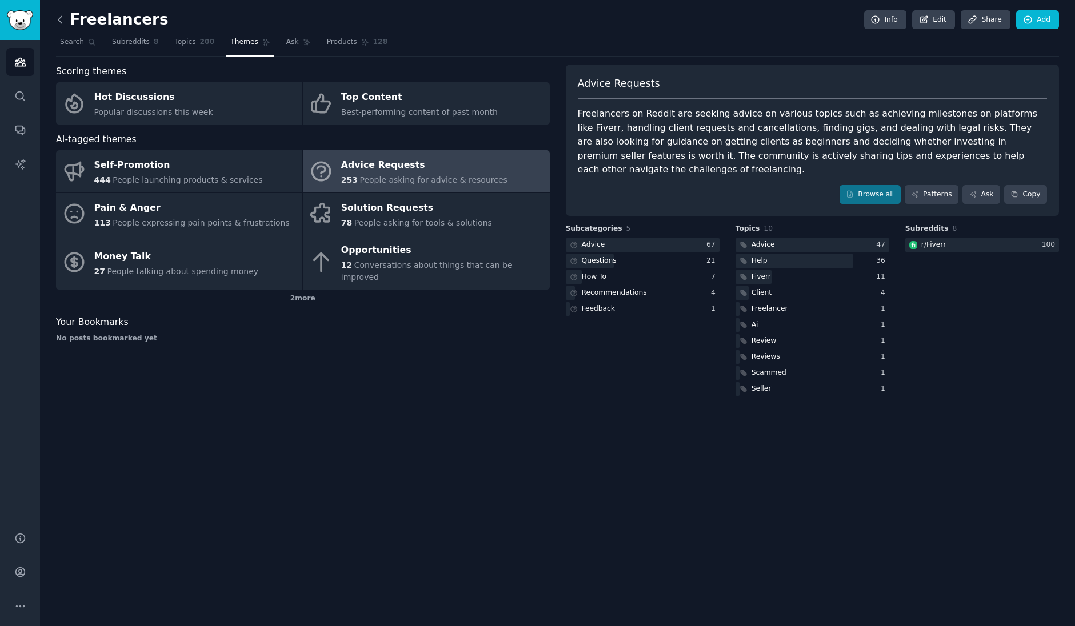
click at [59, 23] on icon at bounding box center [60, 20] width 12 height 12
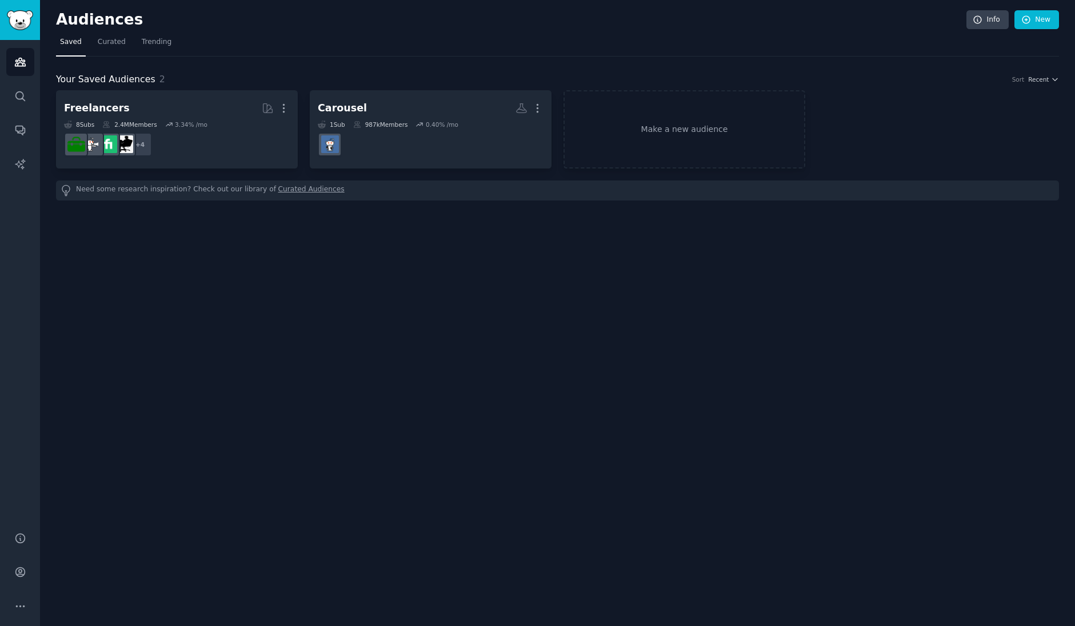
click at [59, 23] on h2 "Audiences" at bounding box center [511, 20] width 910 height 18
click at [143, 46] on span "Trending" at bounding box center [157, 42] width 30 height 10
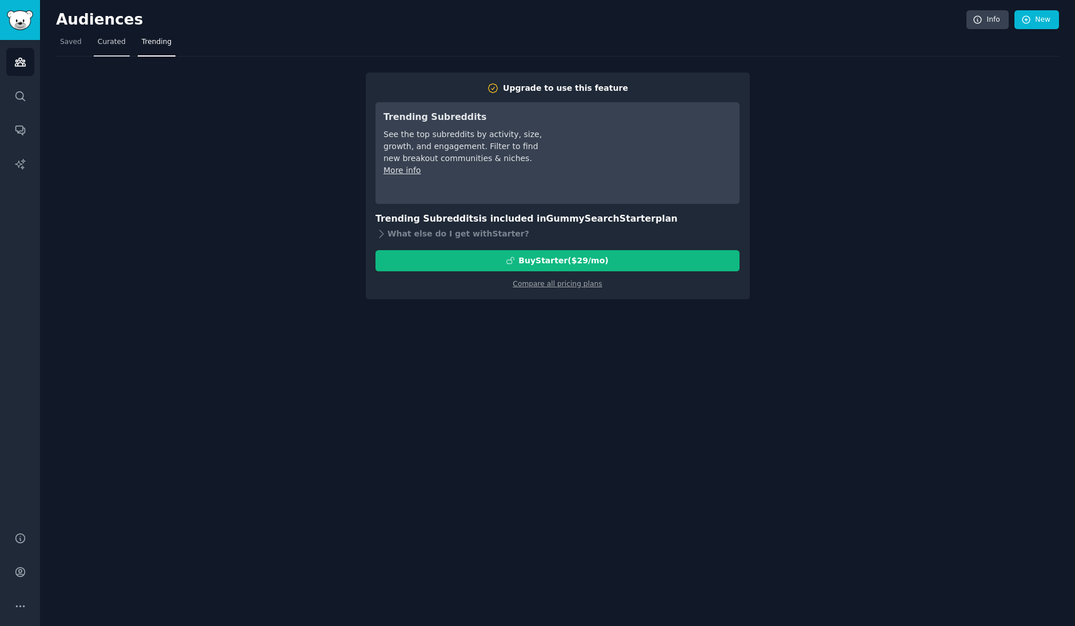
click at [124, 46] on link "Curated" at bounding box center [112, 44] width 36 height 23
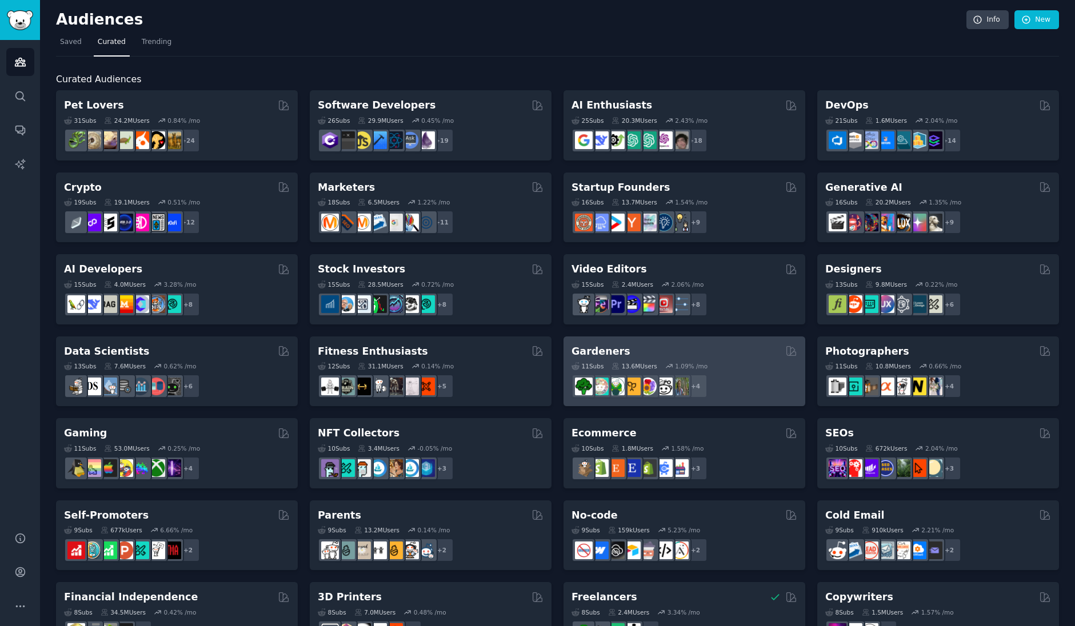
click at [618, 349] on h2 "Gardeners" at bounding box center [600, 352] width 59 height 14
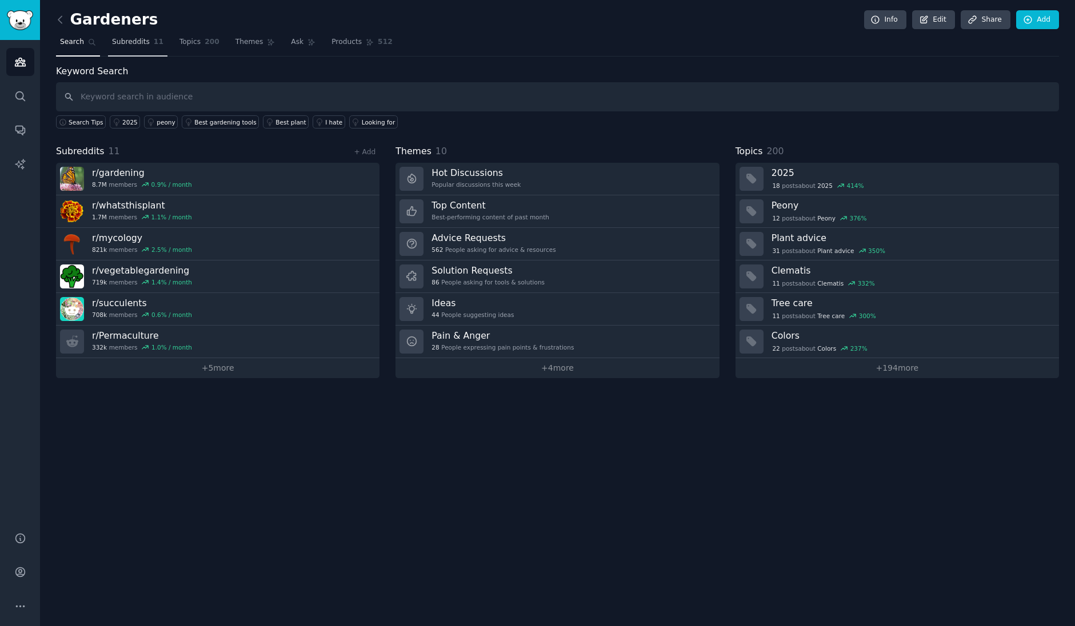
click at [143, 47] on link "Subreddits 11" at bounding box center [137, 44] width 59 height 23
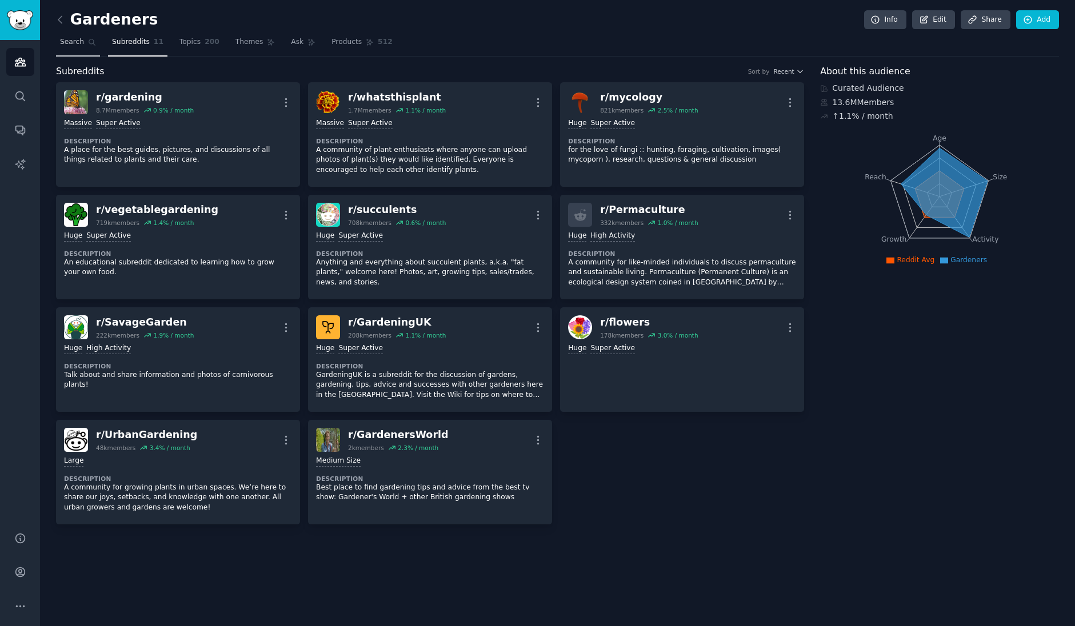
click at [70, 46] on span "Search" at bounding box center [72, 42] width 24 height 10
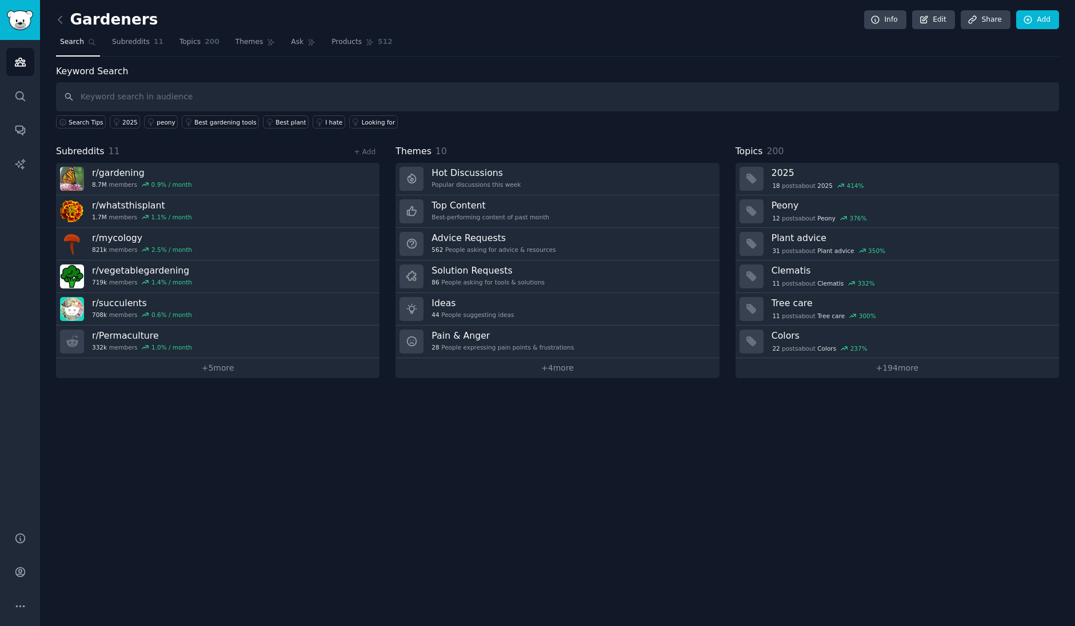
click at [61, 26] on link at bounding box center [63, 20] width 14 height 18
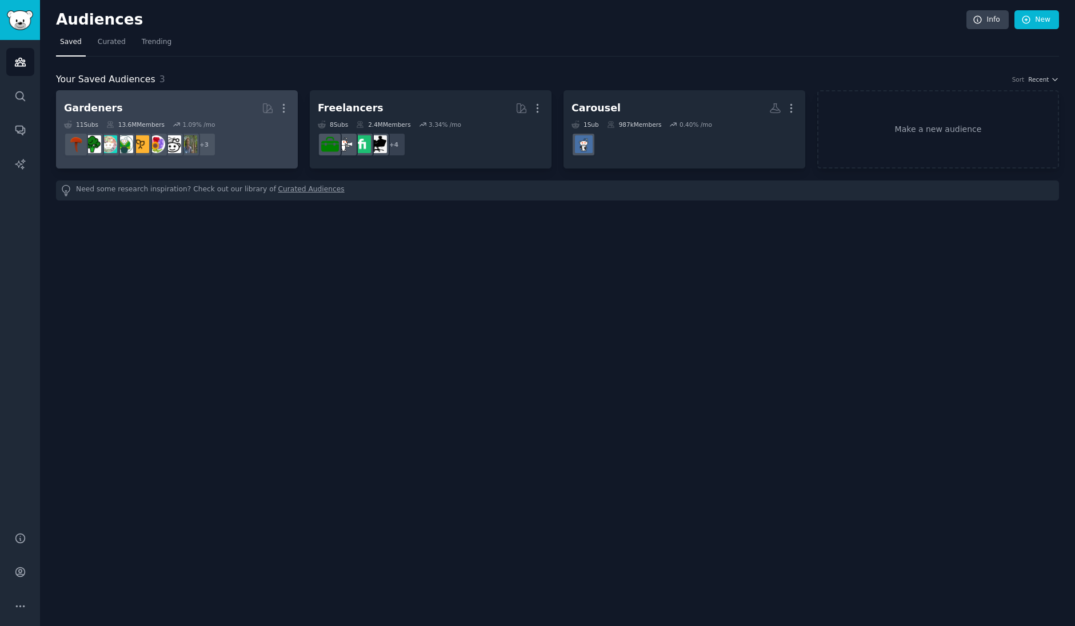
click at [198, 99] on h2 "Gardeners More" at bounding box center [177, 108] width 226 height 20
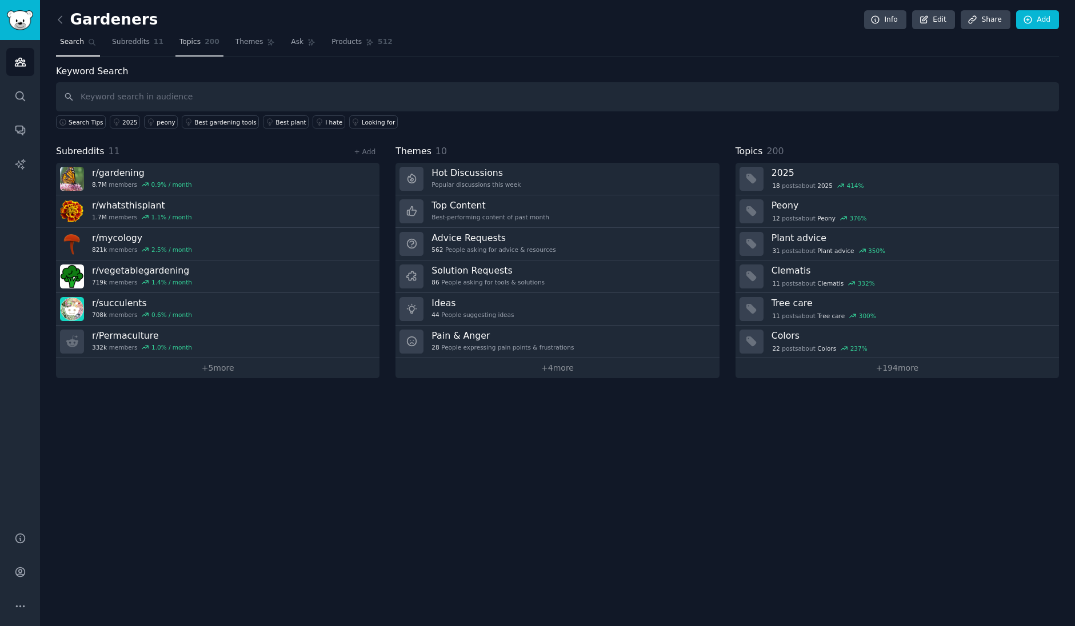
click at [179, 47] on link "Topics 200" at bounding box center [199, 44] width 48 height 23
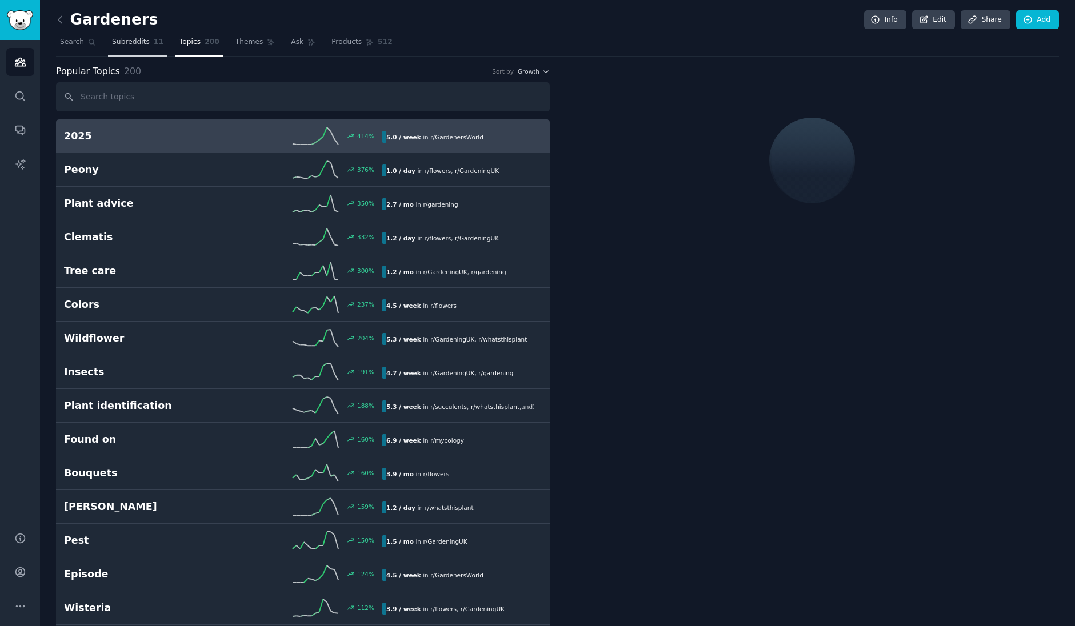
click at [138, 47] on span "Subreddits" at bounding box center [131, 42] width 38 height 10
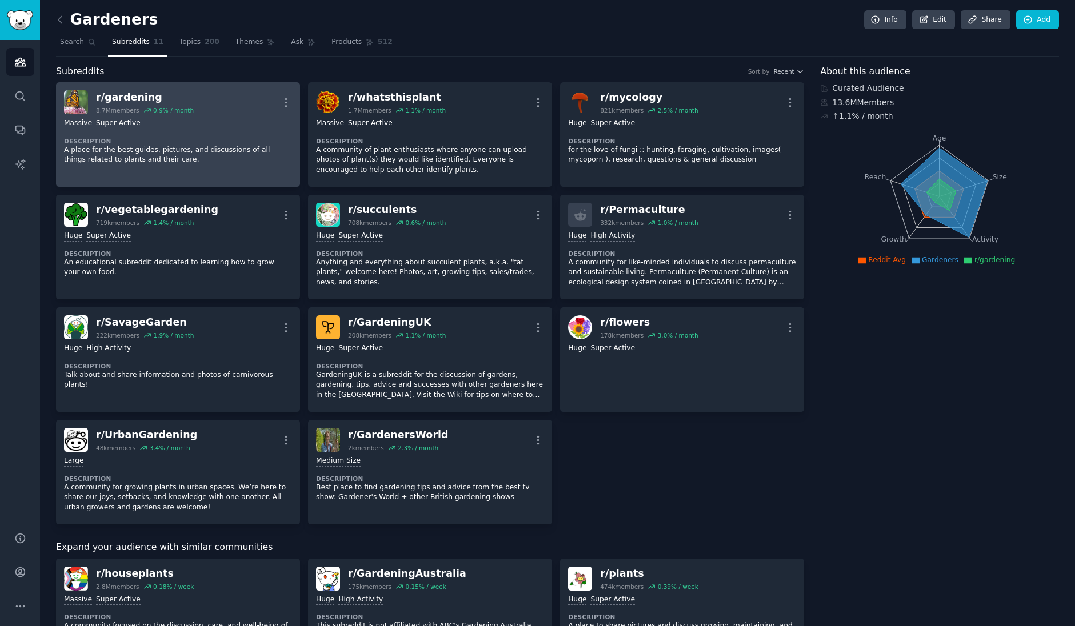
click at [125, 97] on div "r/ gardening" at bounding box center [145, 97] width 98 height 14
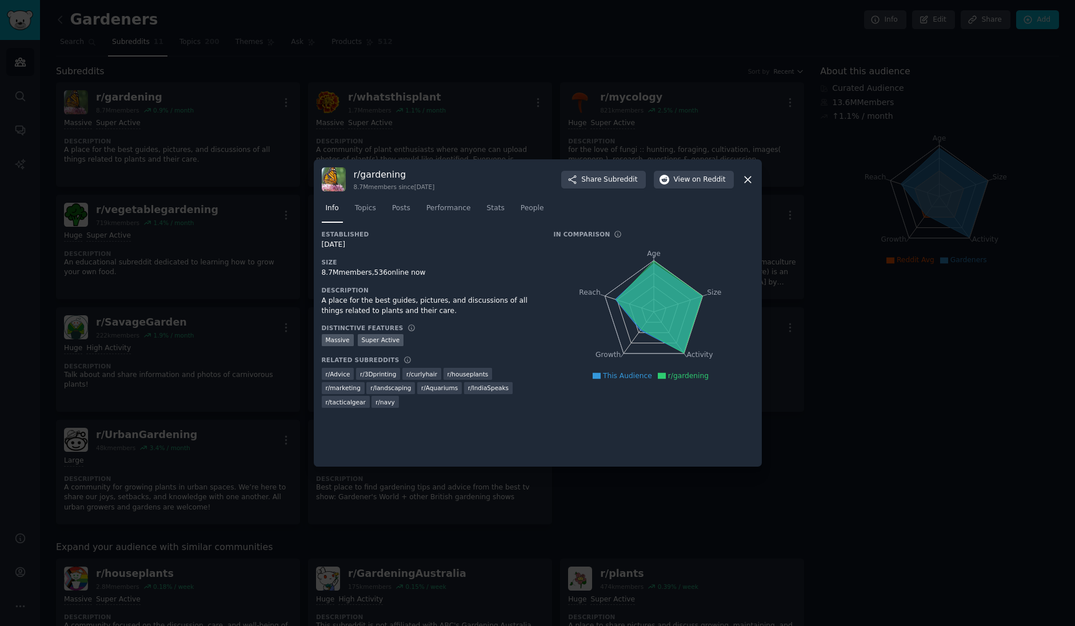
click at [380, 209] on nav "Info Topics Posts Performance Stats People" at bounding box center [538, 210] width 432 height 23
click at [501, 205] on span "Stats" at bounding box center [496, 208] width 18 height 10
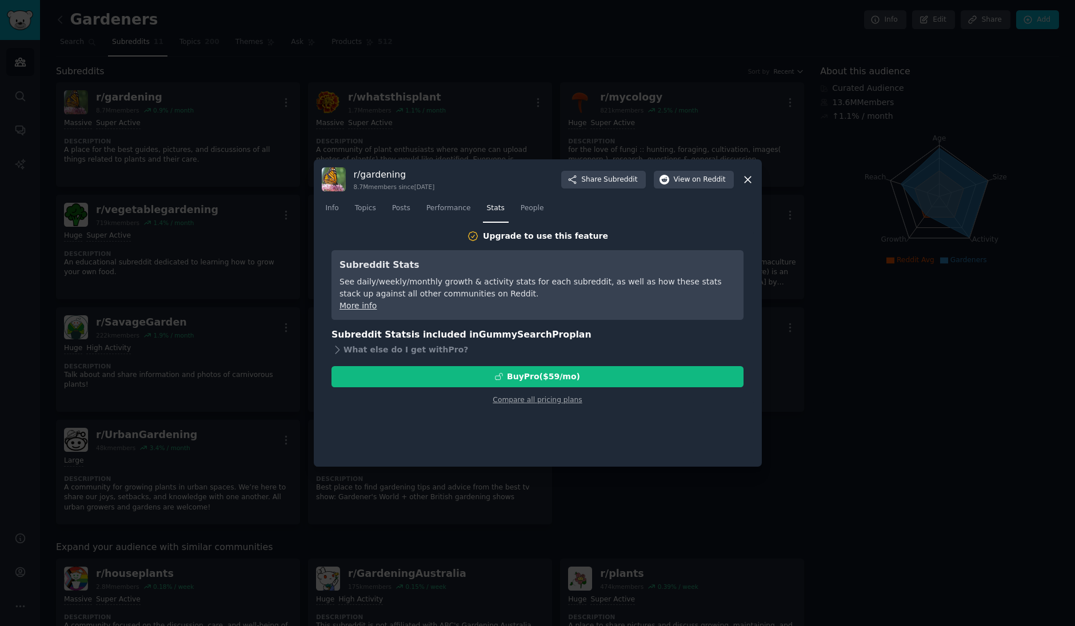
click at [748, 180] on icon at bounding box center [748, 180] width 12 height 12
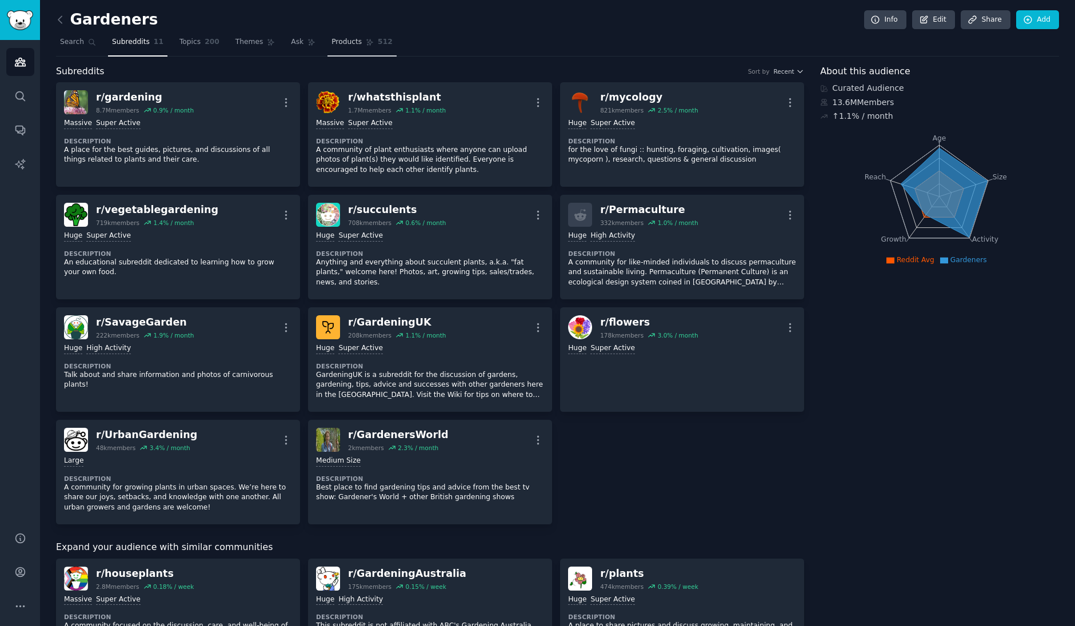
click at [337, 47] on span "Products" at bounding box center [346, 42] width 30 height 10
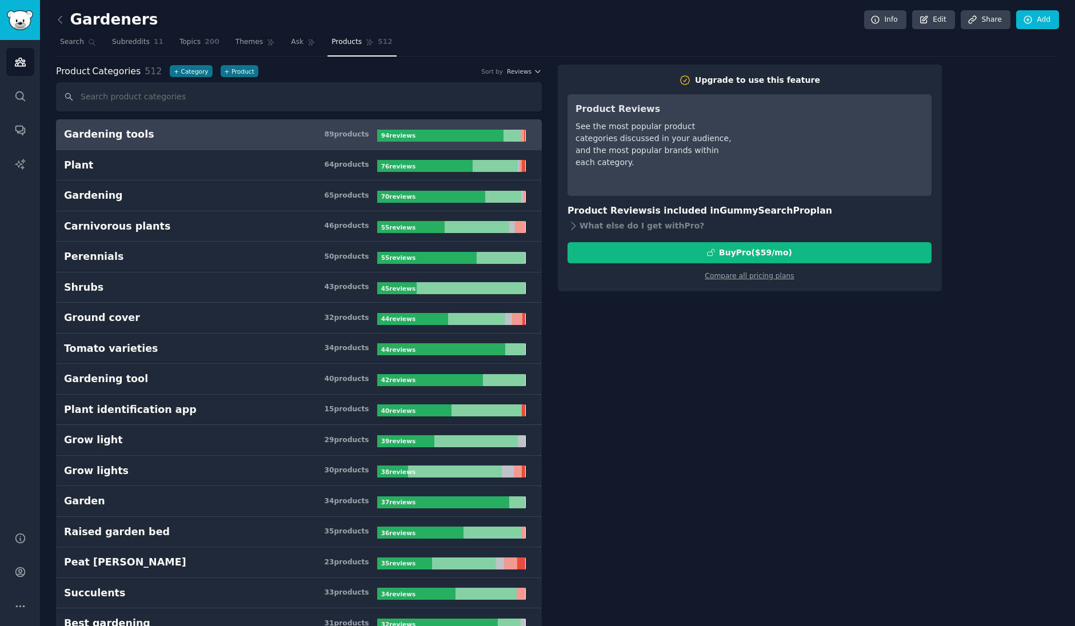
click at [99, 138] on div "Gardening tools" at bounding box center [109, 134] width 90 height 14
click at [61, 27] on link at bounding box center [63, 20] width 14 height 18
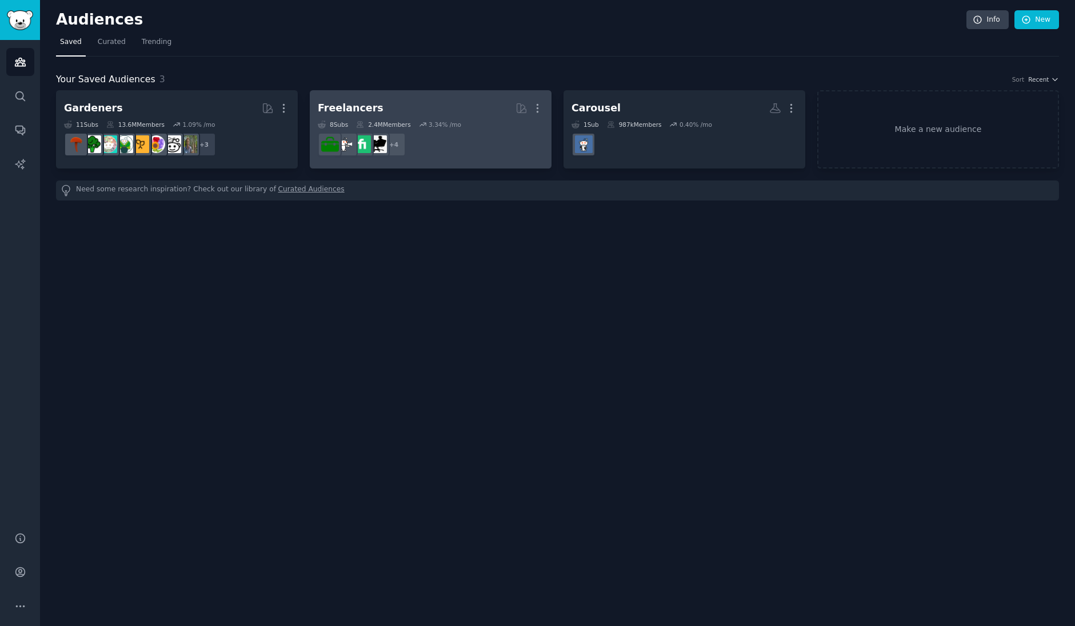
click at [337, 103] on div "Freelancers" at bounding box center [351, 108] width 66 height 14
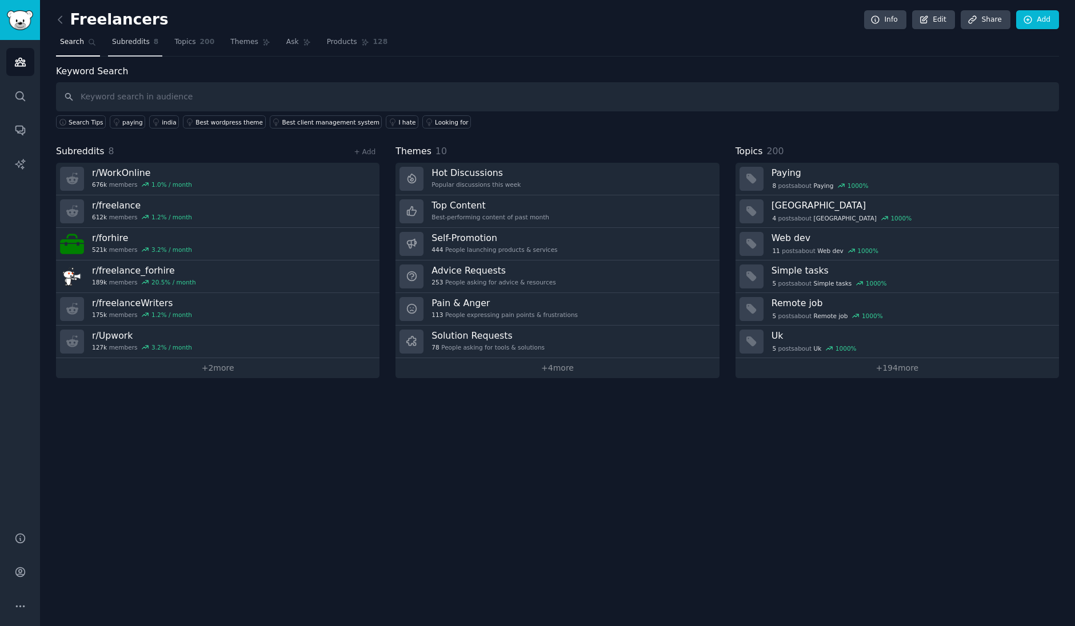
click at [127, 44] on span "Subreddits" at bounding box center [131, 42] width 38 height 10
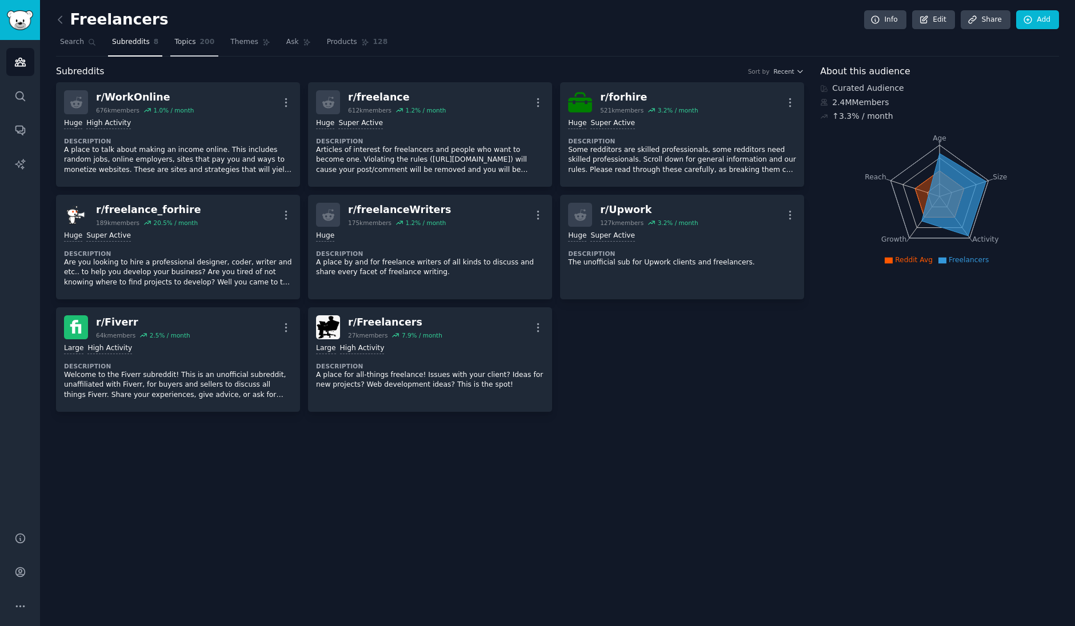
click at [184, 45] on span "Topics" at bounding box center [184, 42] width 21 height 10
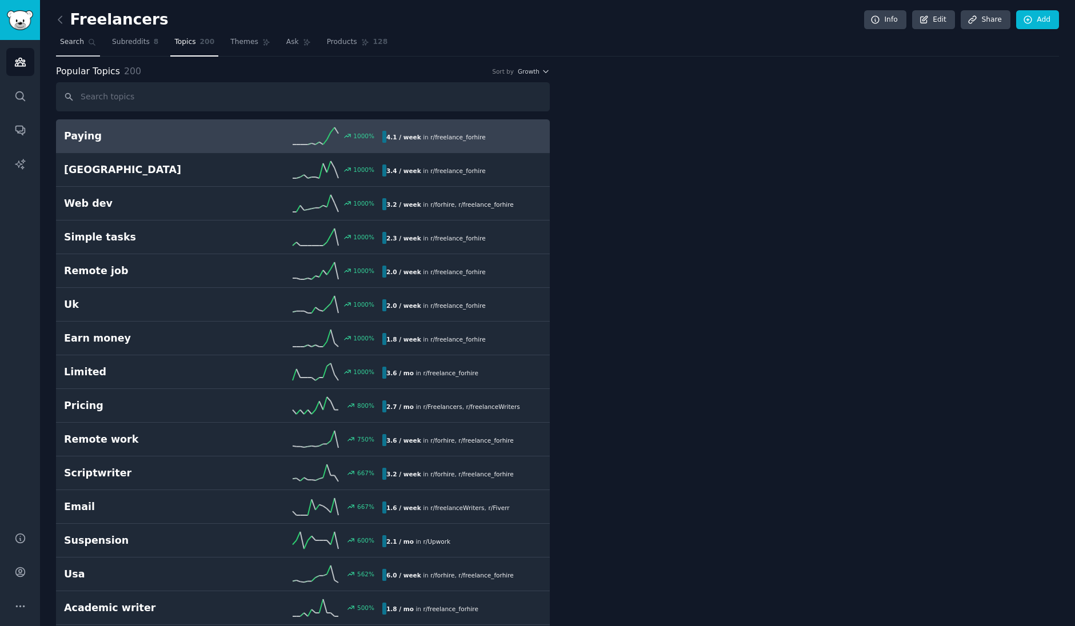
click at [79, 41] on span "Search" at bounding box center [72, 42] width 24 height 10
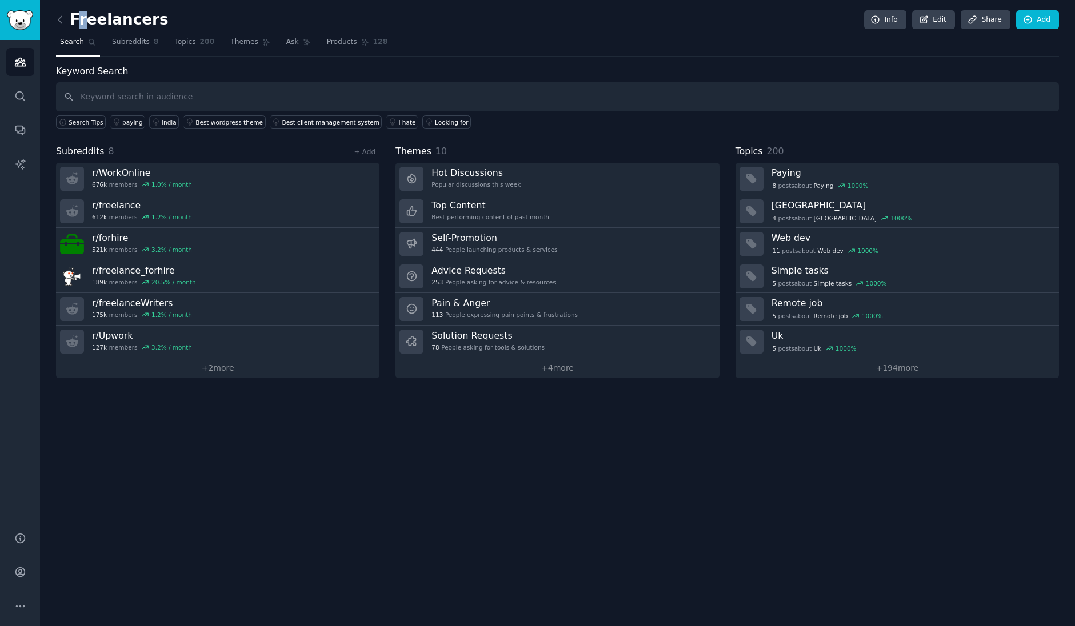
click at [81, 25] on h2 "Freelancers" at bounding box center [112, 20] width 113 height 18
click at [62, 25] on icon at bounding box center [60, 20] width 12 height 12
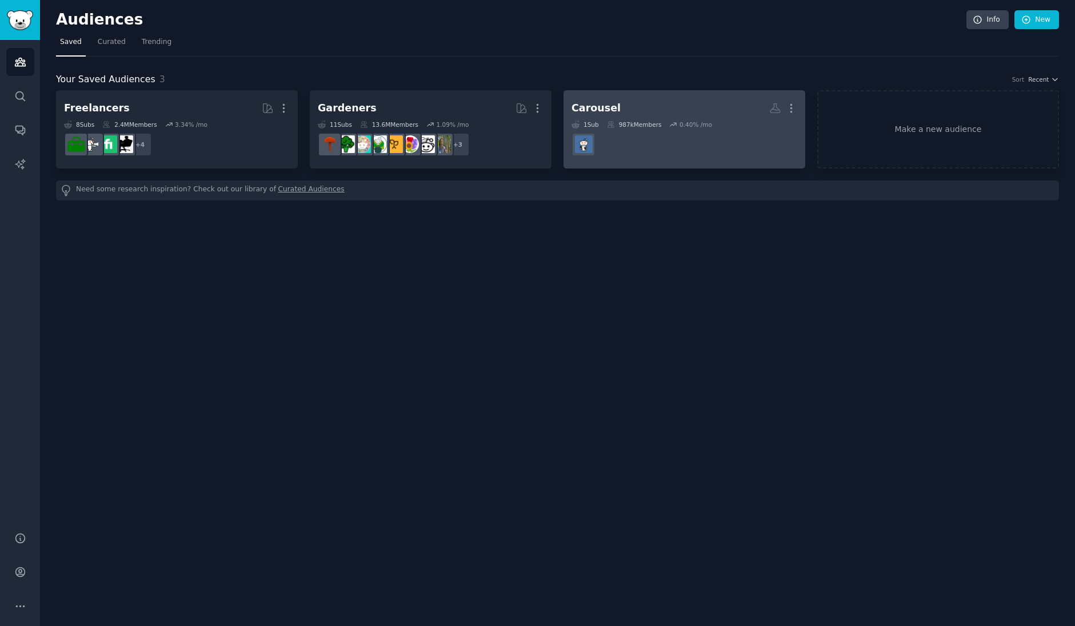
click at [578, 107] on div "Carousel" at bounding box center [595, 108] width 49 height 14
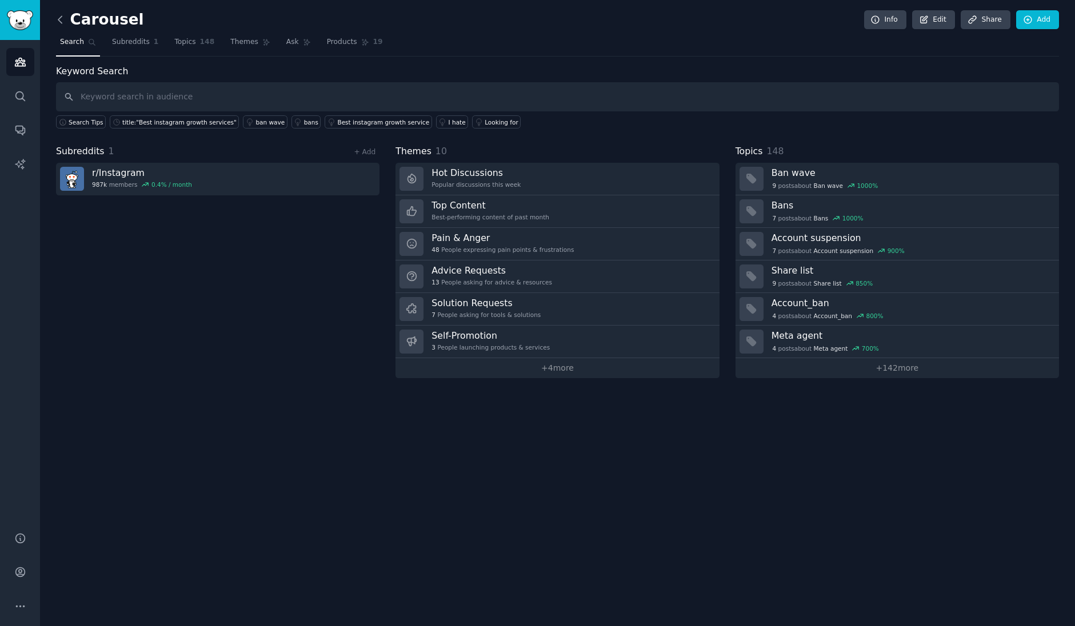
click at [56, 19] on icon at bounding box center [60, 20] width 12 height 12
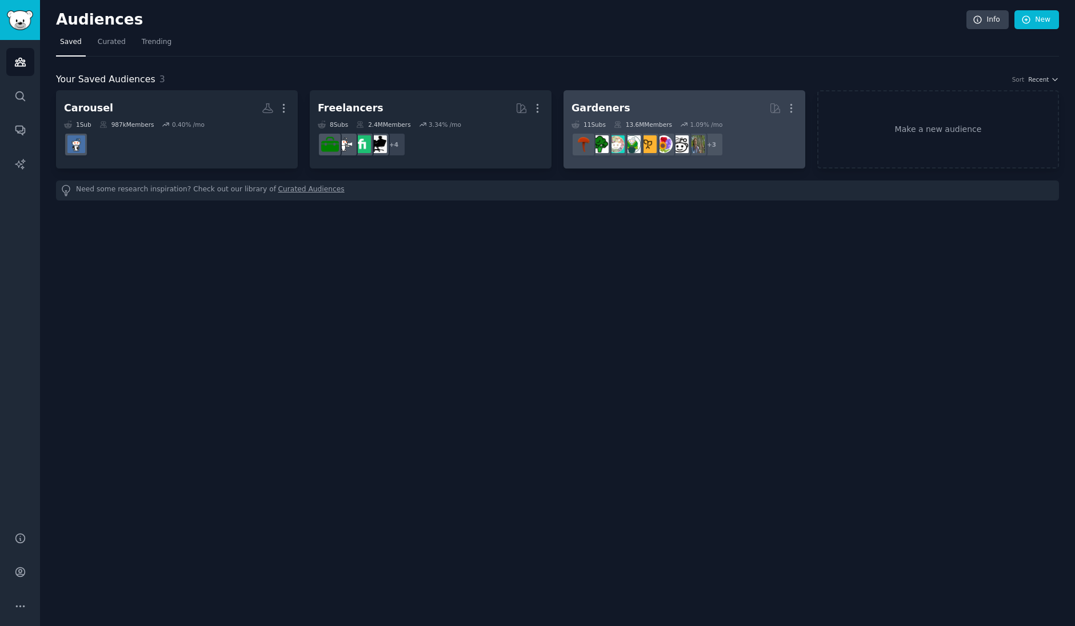
click at [579, 110] on div "Gardeners" at bounding box center [600, 108] width 59 height 14
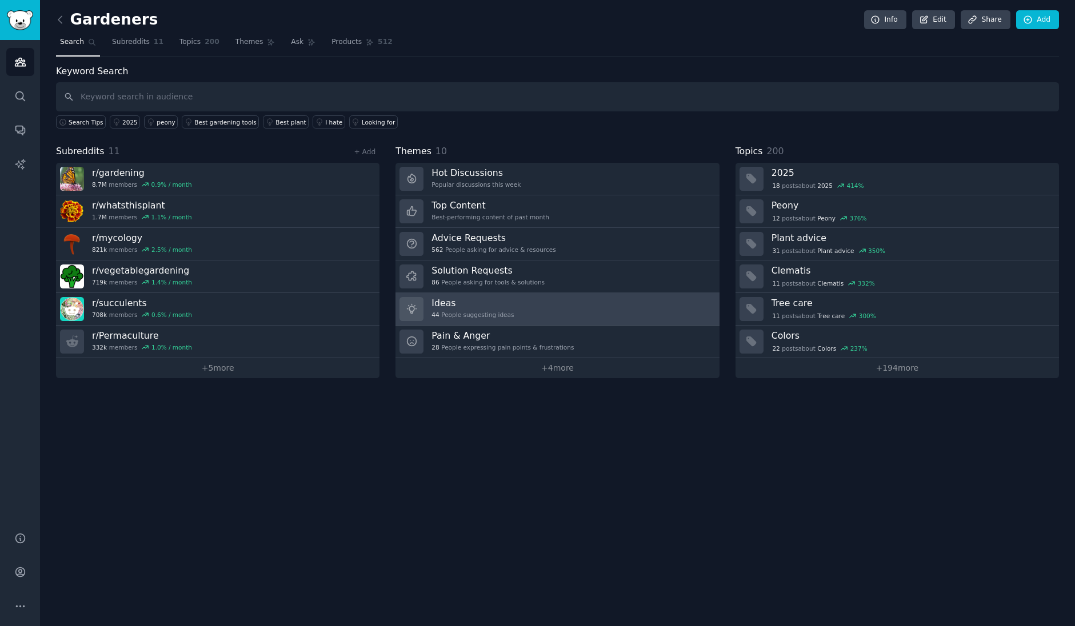
click at [444, 313] on div "44 People suggesting ideas" at bounding box center [472, 315] width 82 height 8
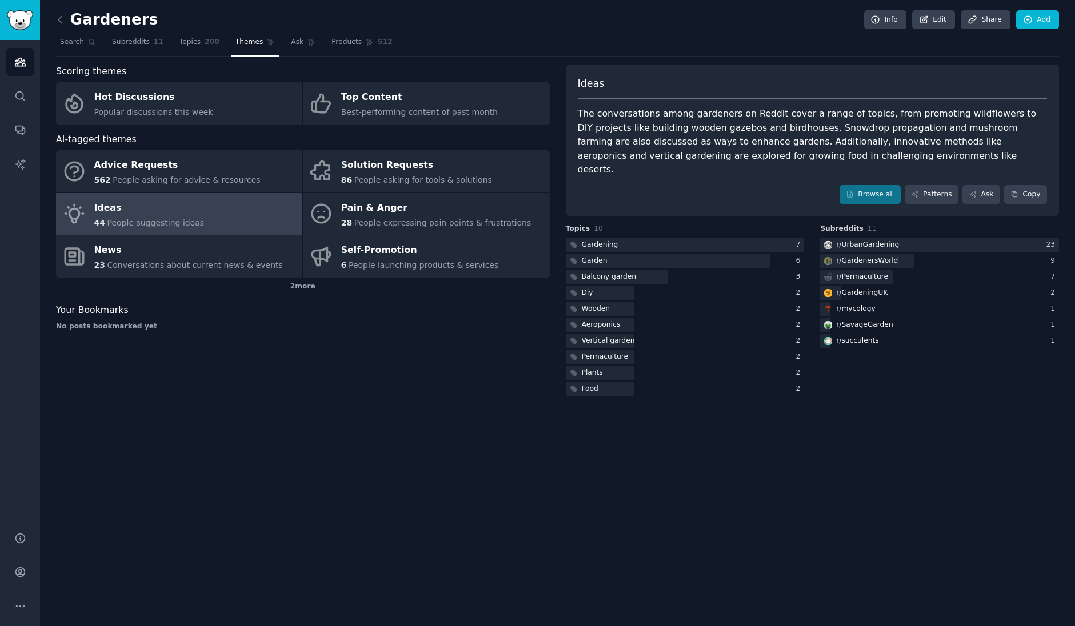
click at [56, 26] on link at bounding box center [63, 20] width 14 height 18
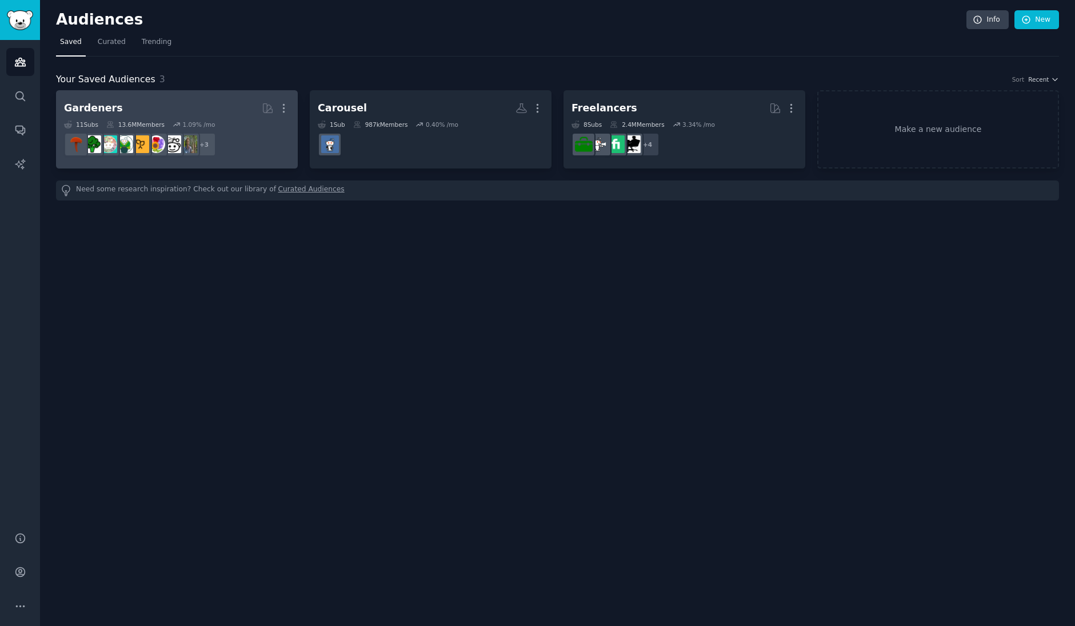
click at [118, 111] on h2 "Gardeners More" at bounding box center [177, 108] width 226 height 20
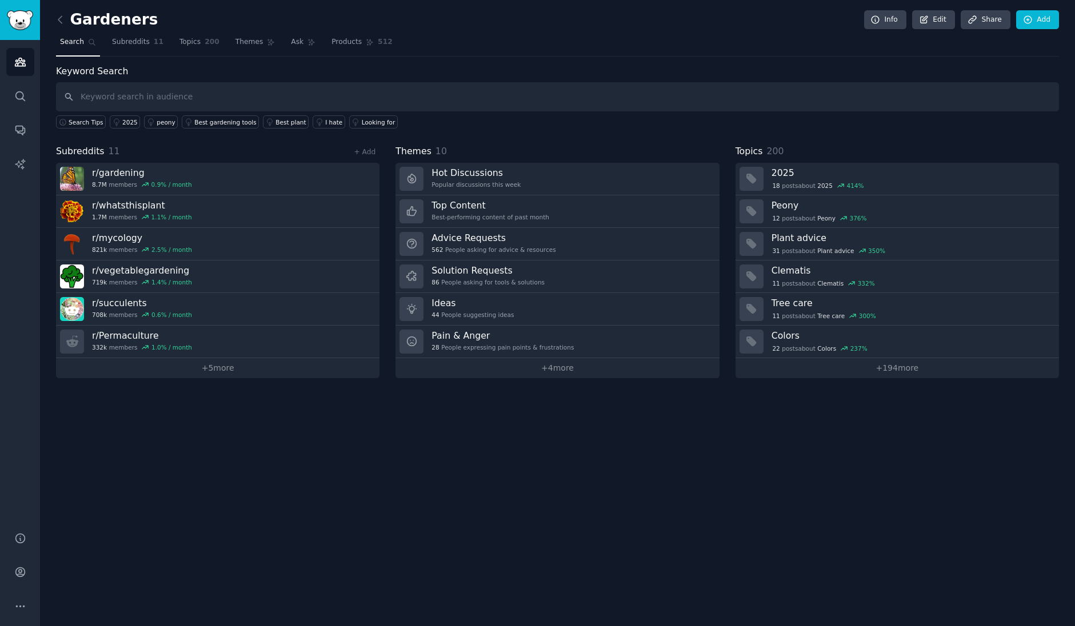
click at [57, 26] on link at bounding box center [63, 20] width 14 height 18
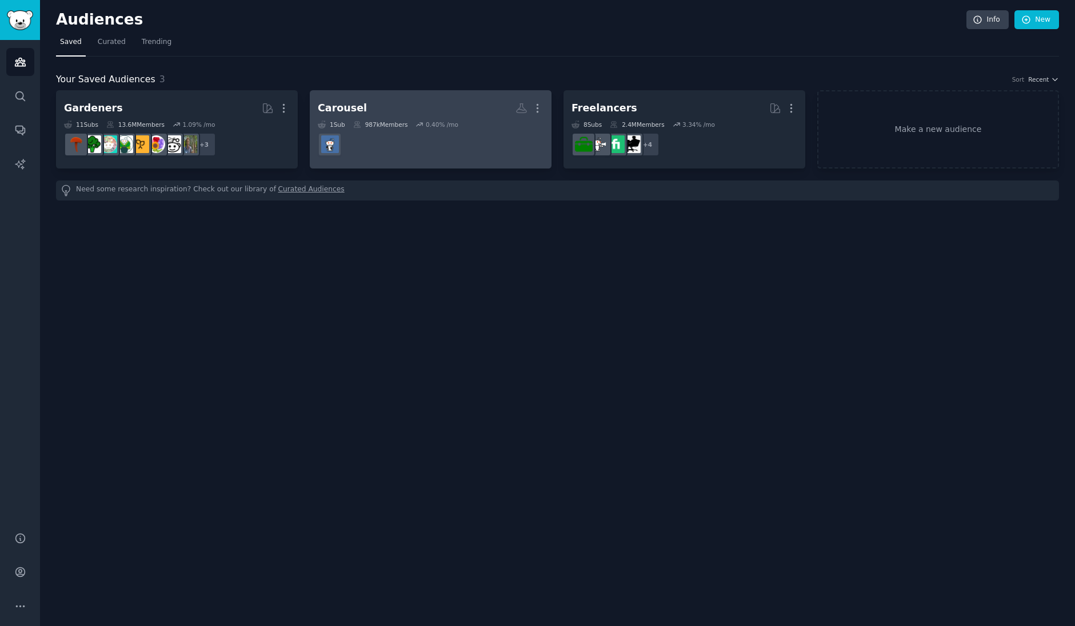
click at [434, 146] on dd "r/Instagram" at bounding box center [431, 145] width 226 height 32
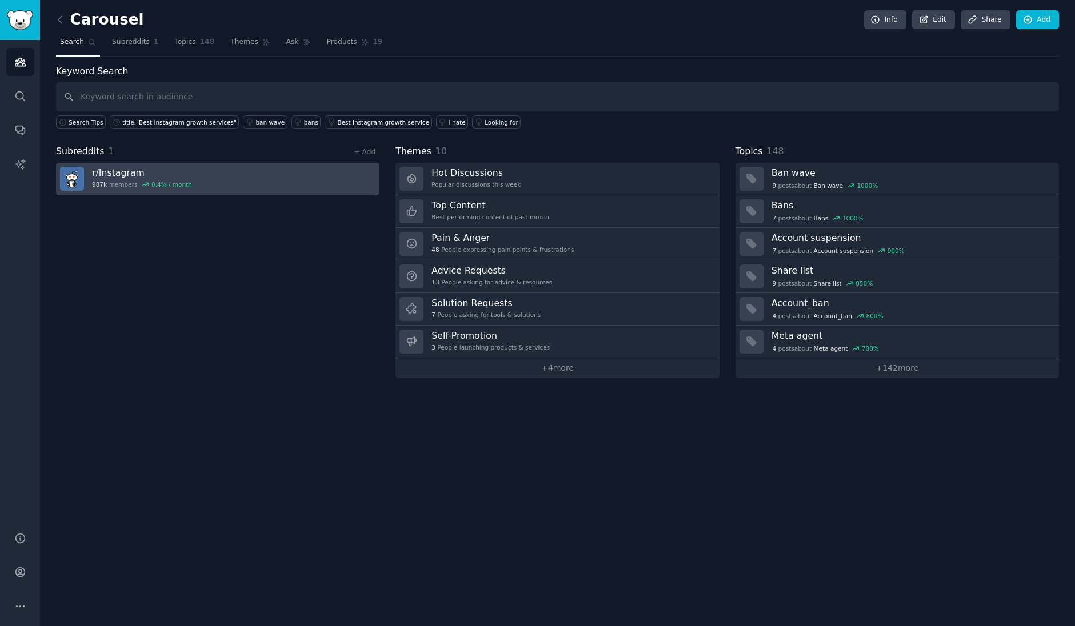
click at [127, 176] on h3 "r/ Instagram" at bounding box center [142, 173] width 100 height 12
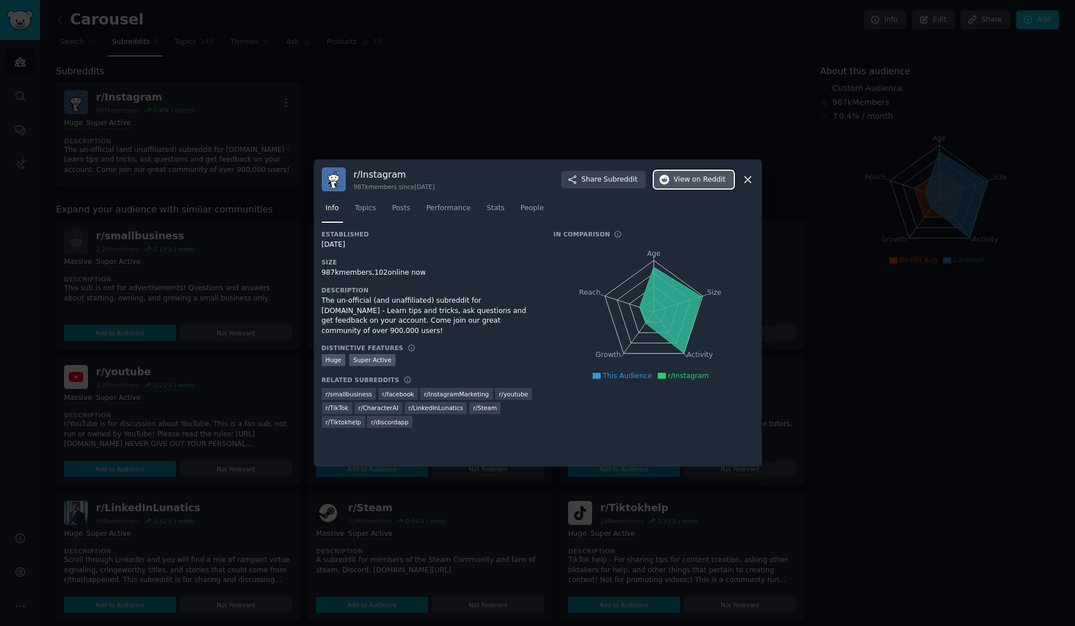
click at [679, 180] on span "View on Reddit" at bounding box center [700, 180] width 52 height 10
